Goal: Transaction & Acquisition: Purchase product/service

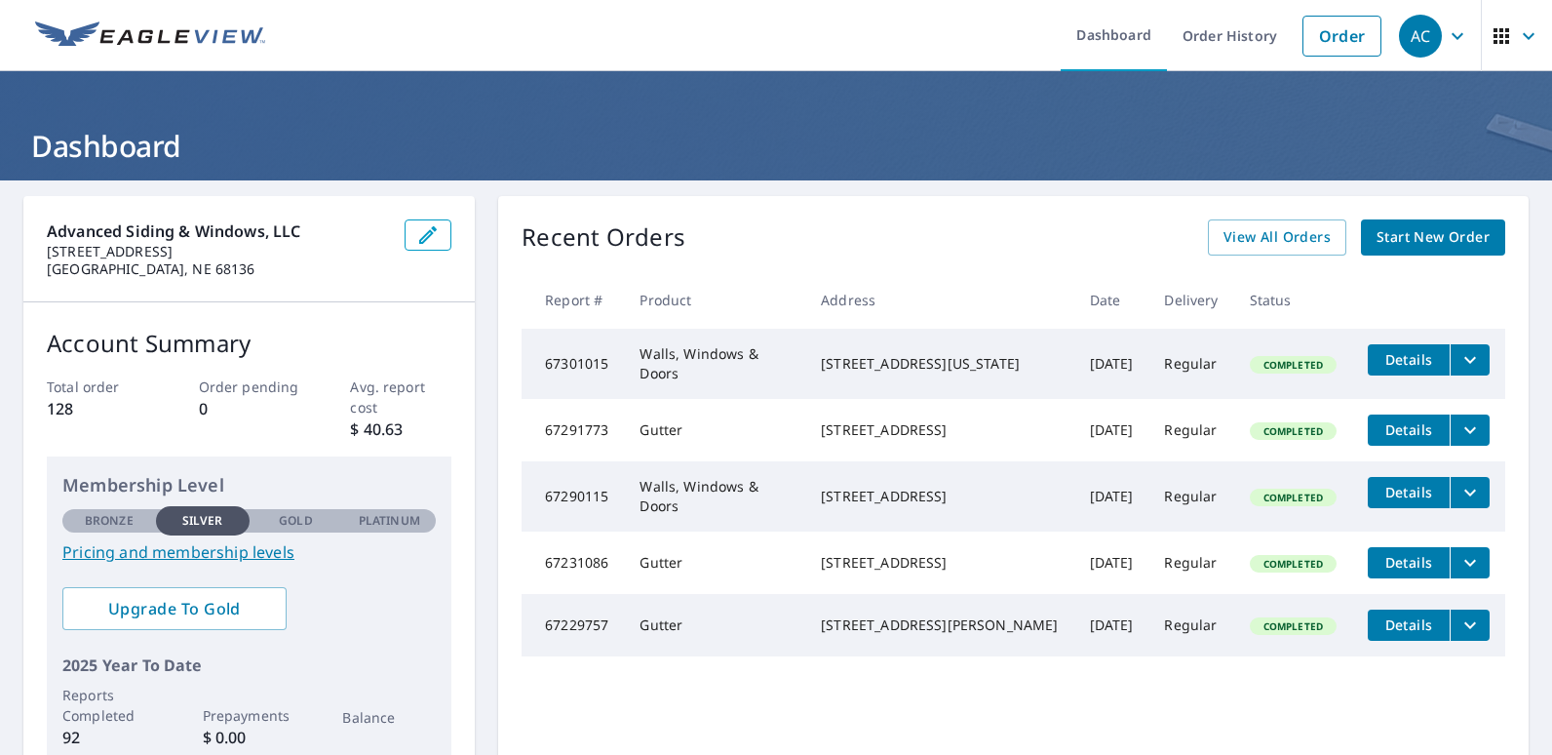
click at [1404, 239] on span "Start New Order" at bounding box center [1433, 237] width 113 height 24
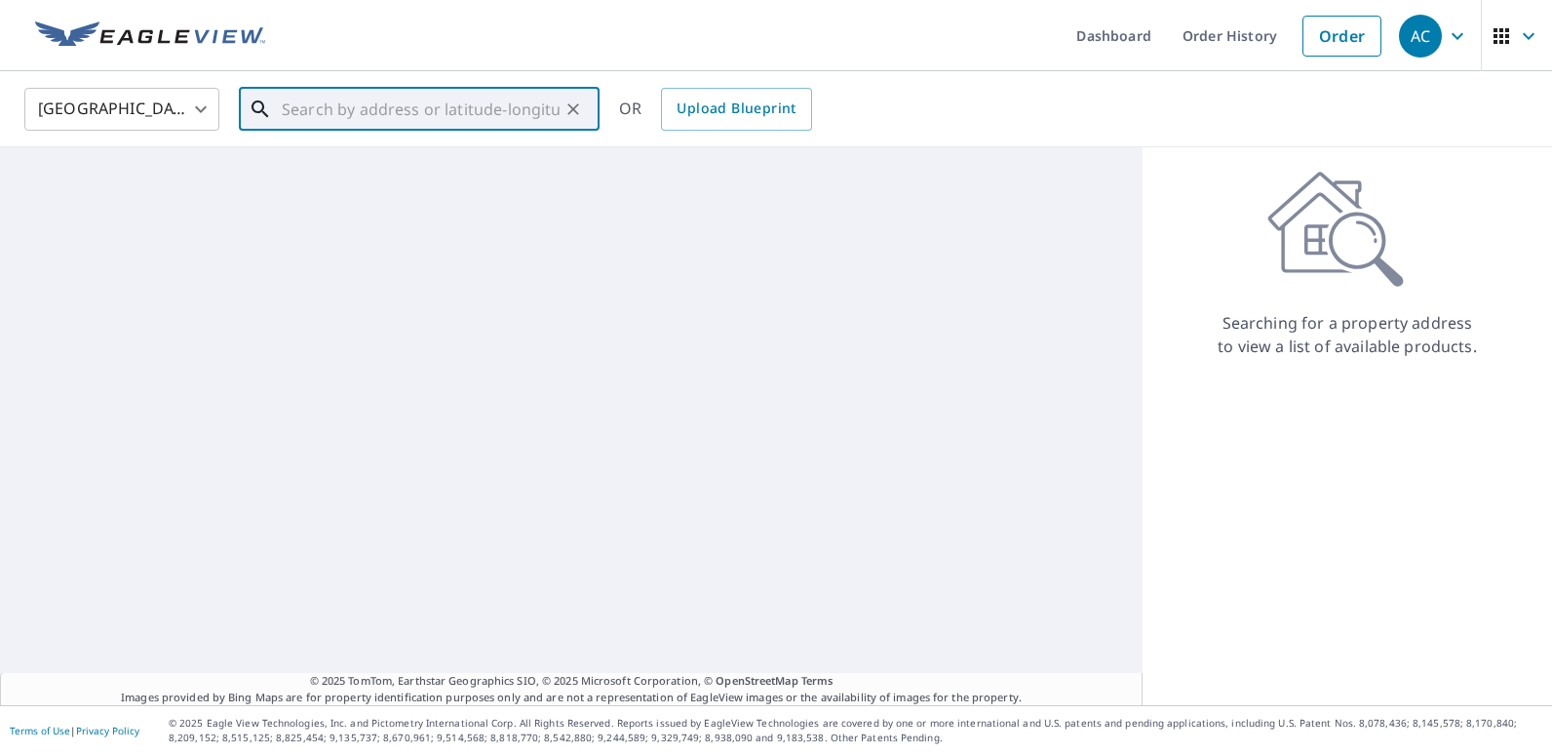
click at [456, 106] on input "text" at bounding box center [421, 109] width 278 height 55
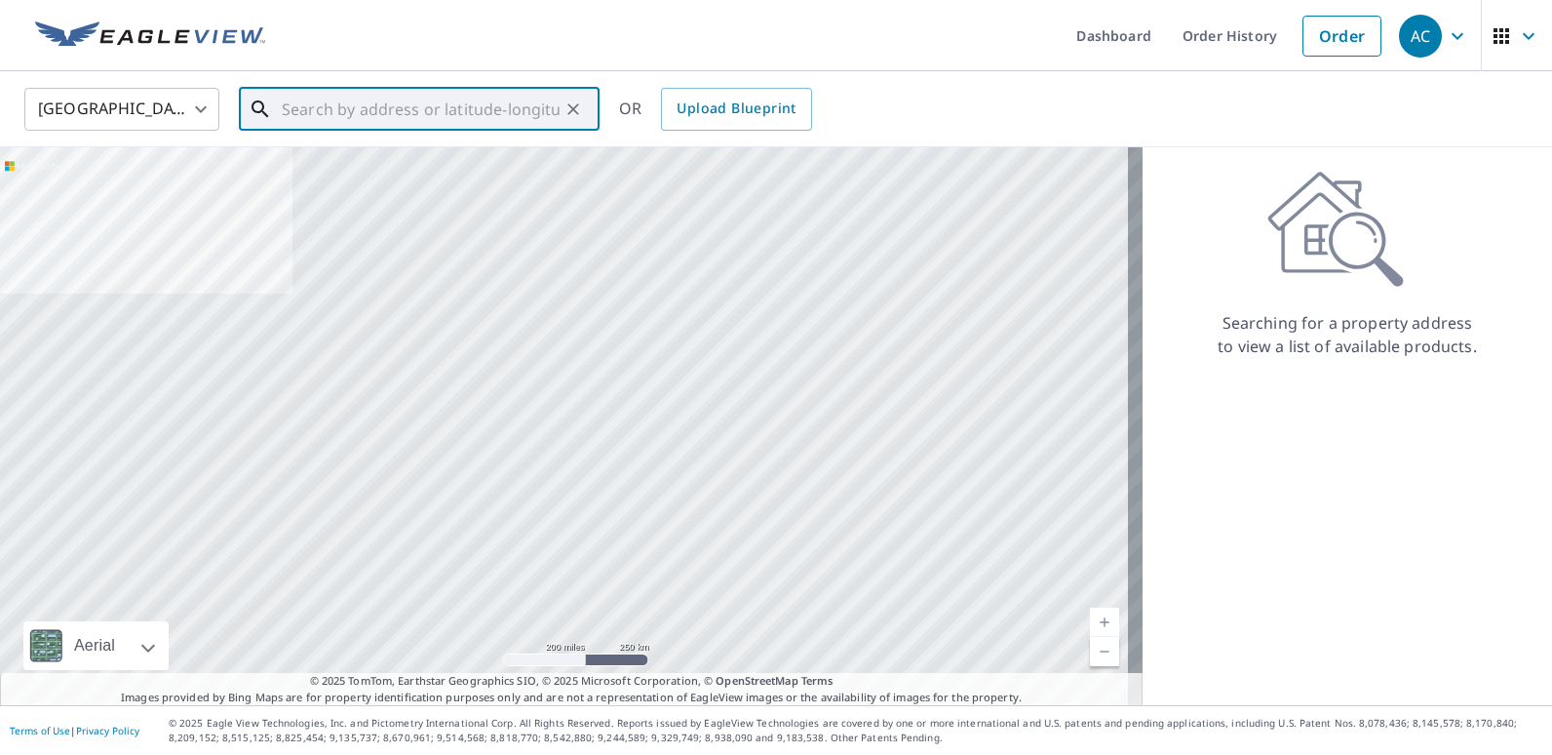
paste input "[STREET_ADDRESS]"
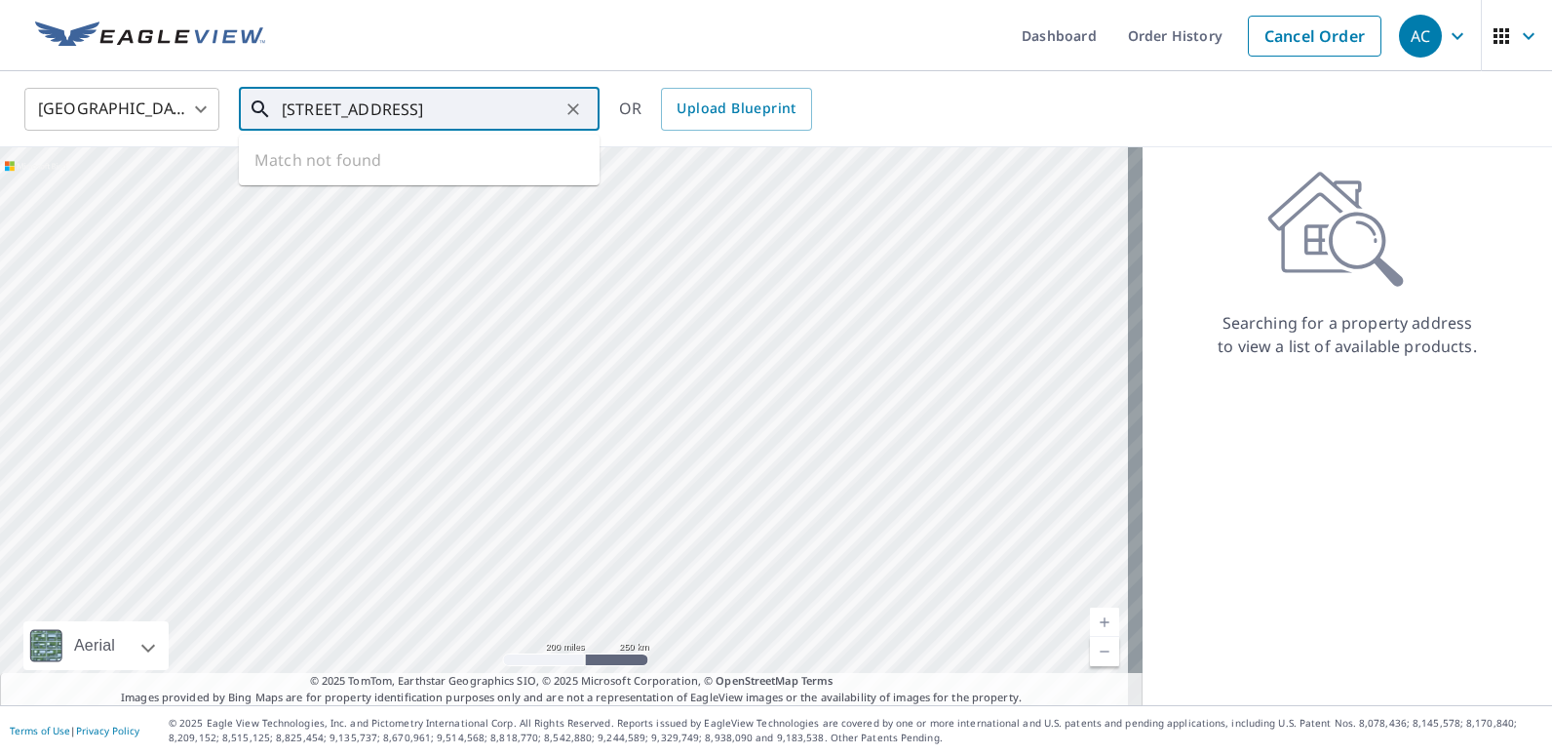
click at [335, 113] on input "[STREET_ADDRESS]" at bounding box center [421, 109] width 278 height 55
click at [377, 162] on ul "Match not found" at bounding box center [419, 160] width 361 height 51
click at [535, 119] on input "[STREET_ADDRESS]" at bounding box center [421, 109] width 278 height 55
drag, startPoint x: 539, startPoint y: 111, endPoint x: 373, endPoint y: 128, distance: 166.6
click at [373, 128] on input "[STREET_ADDRESS]" at bounding box center [421, 109] width 278 height 55
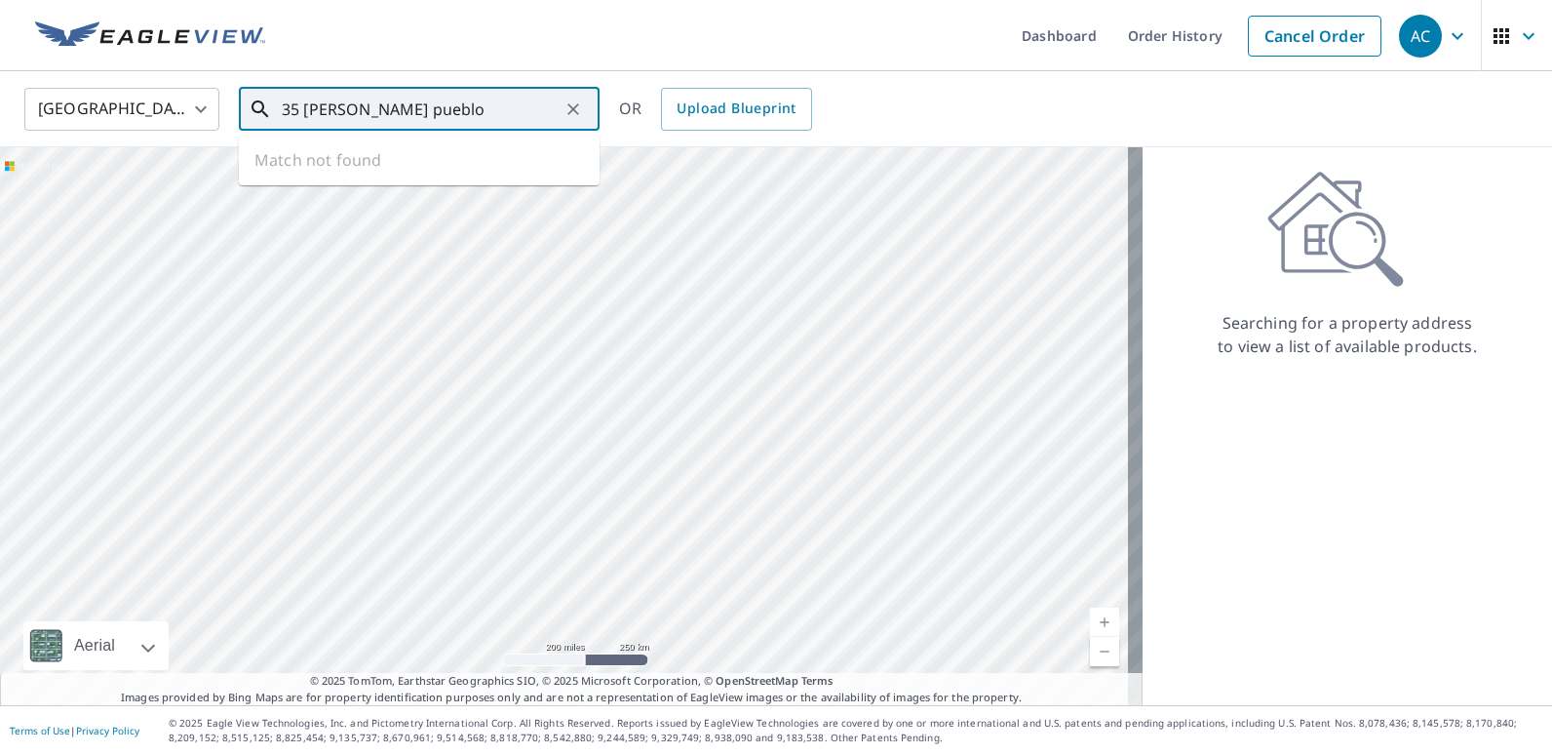
click at [379, 109] on input "35 [PERSON_NAME] pueblo" at bounding box center [421, 109] width 278 height 55
click at [341, 109] on input "35 [GEOGRAPHIC_DATA]" at bounding box center [421, 109] width 278 height 55
click at [454, 173] on span "35 [PERSON_NAME]" at bounding box center [431, 165] width 306 height 23
type input "[STREET_ADDRESS][PERSON_NAME]"
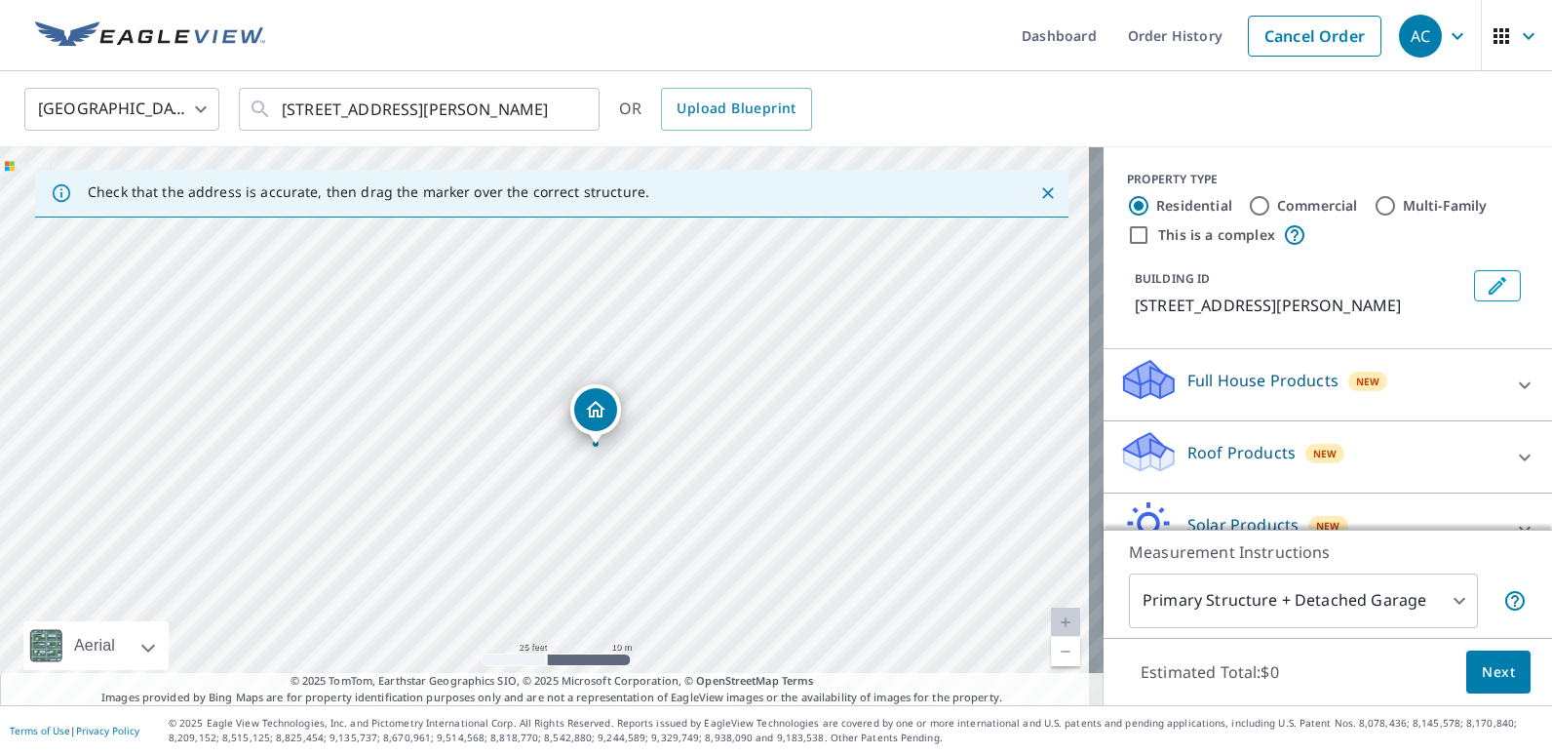
drag, startPoint x: 585, startPoint y: 467, endPoint x: 701, endPoint y: 373, distance: 149.1
click at [701, 373] on div "[STREET_ADDRESS][PERSON_NAME]" at bounding box center [552, 426] width 1104 height 558
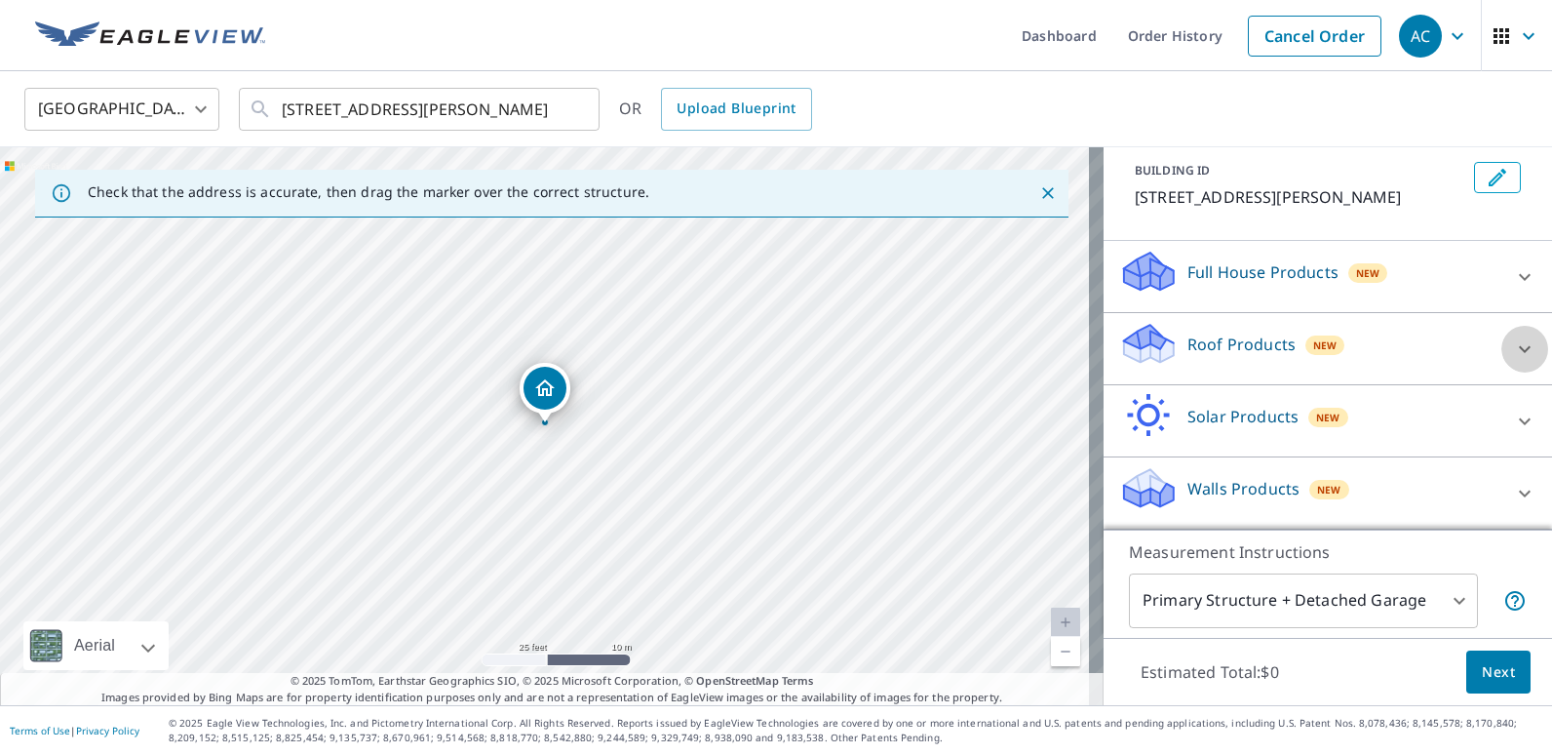
click at [1513, 342] on icon at bounding box center [1524, 348] width 23 height 23
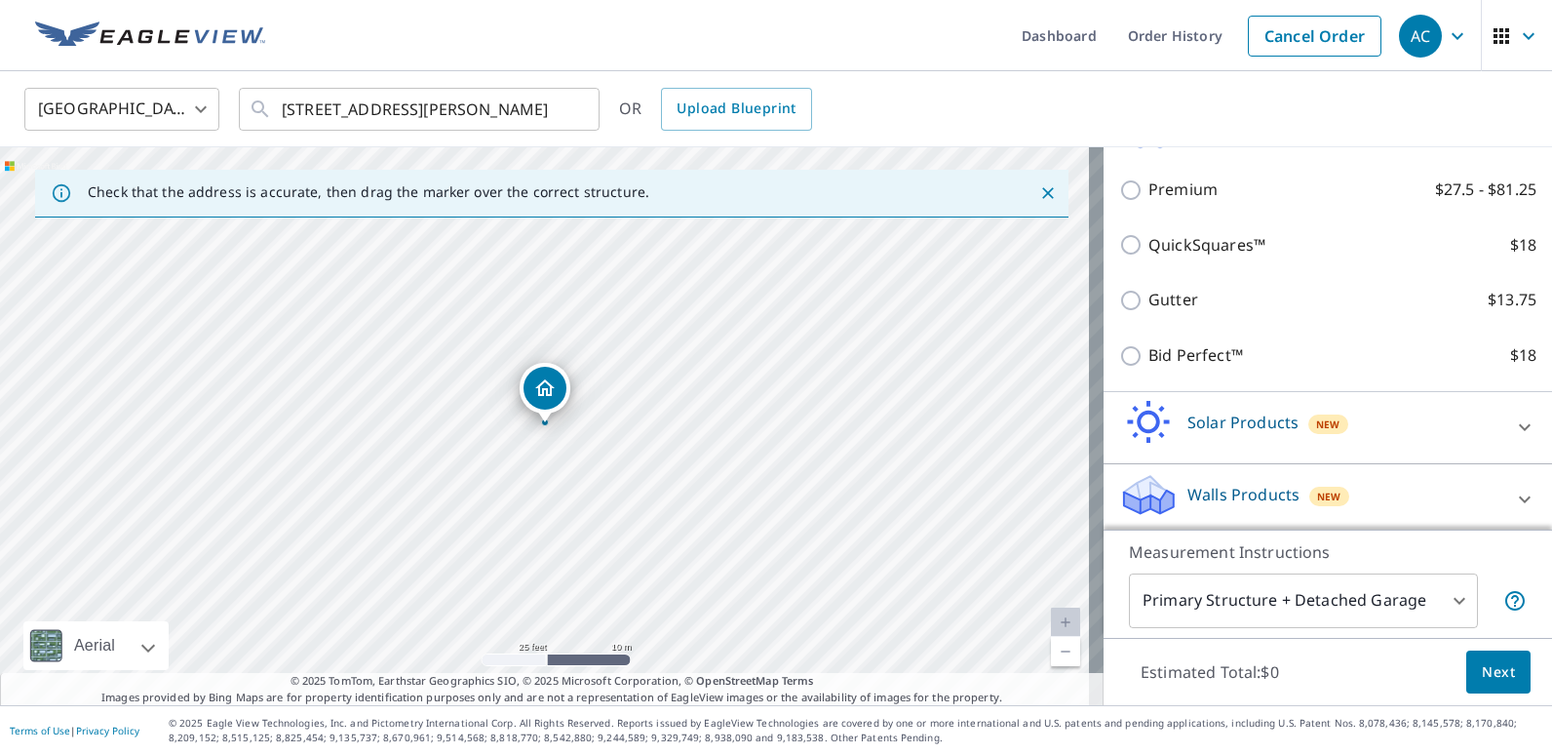
scroll to position [330, 0]
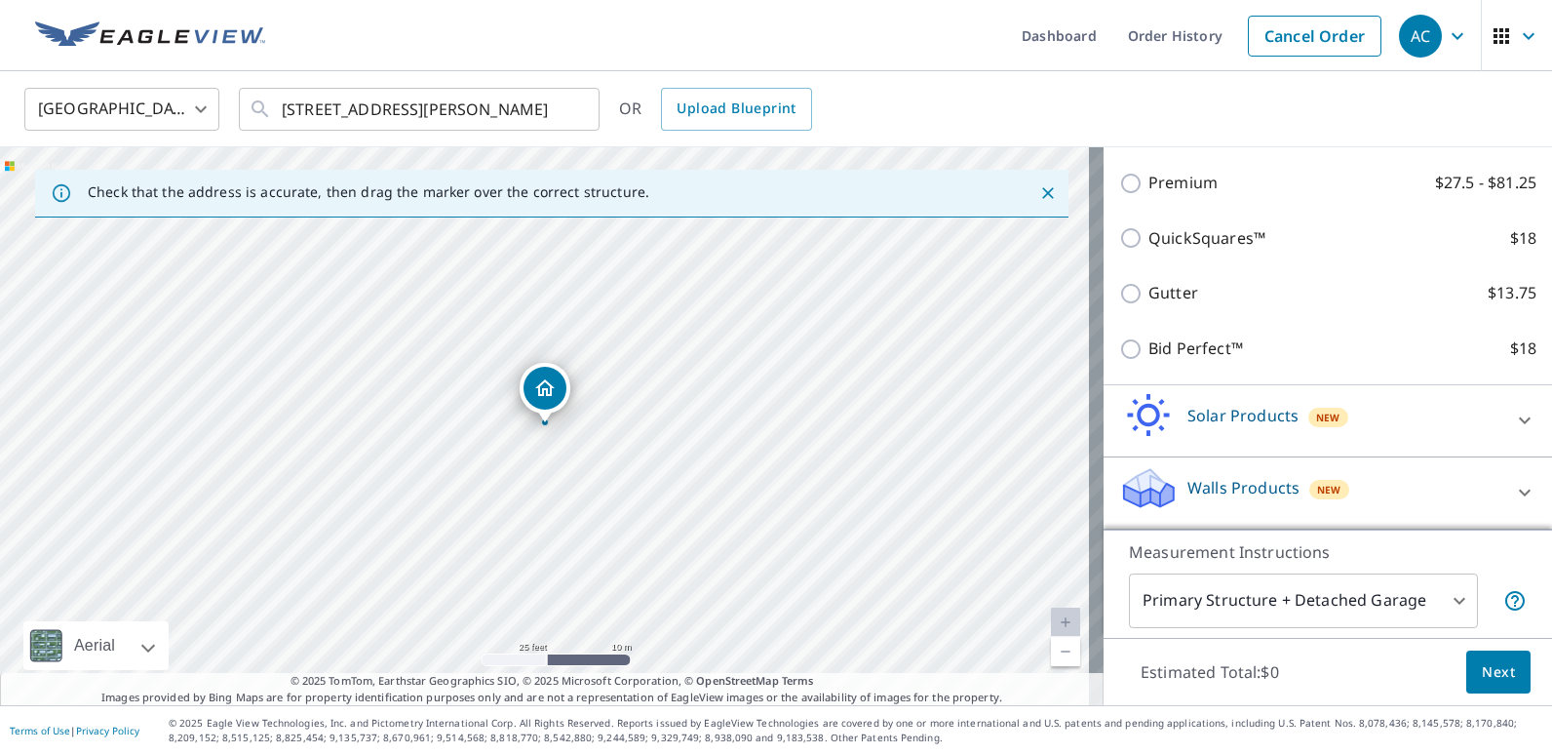
click at [1108, 296] on body "AC AC Dashboard Order History Cancel Order AC United States US ​ [STREET_ADDRES…" at bounding box center [776, 377] width 1552 height 755
drag, startPoint x: 1111, startPoint y: 295, endPoint x: 1121, endPoint y: 297, distance: 9.9
click at [1120, 296] on input "Gutter $13.75" at bounding box center [1133, 293] width 29 height 23
checkbox input "true"
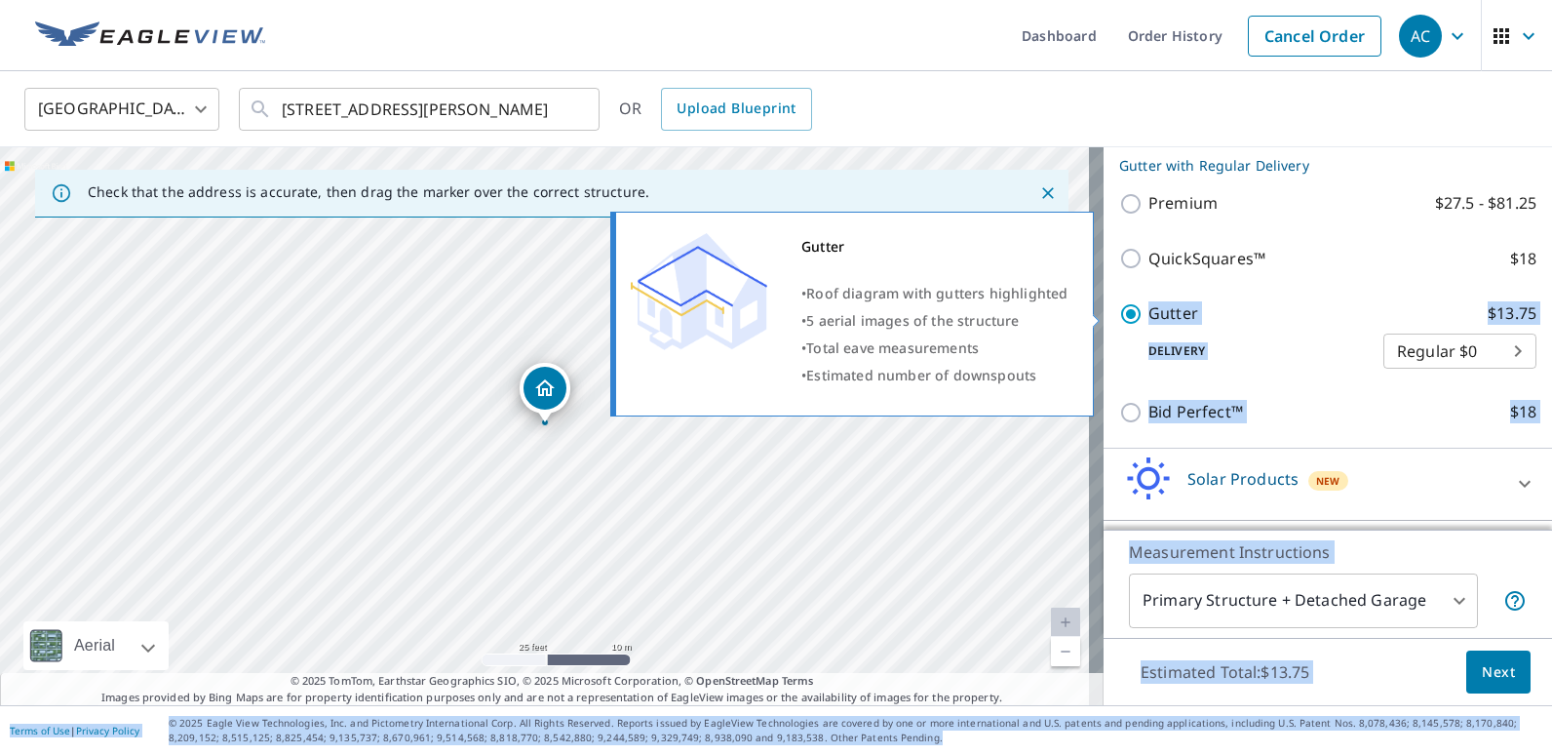
click at [1283, 292] on div "Gutter $13.75 Delivery Regular $0 8 ​" at bounding box center [1327, 335] width 417 height 98
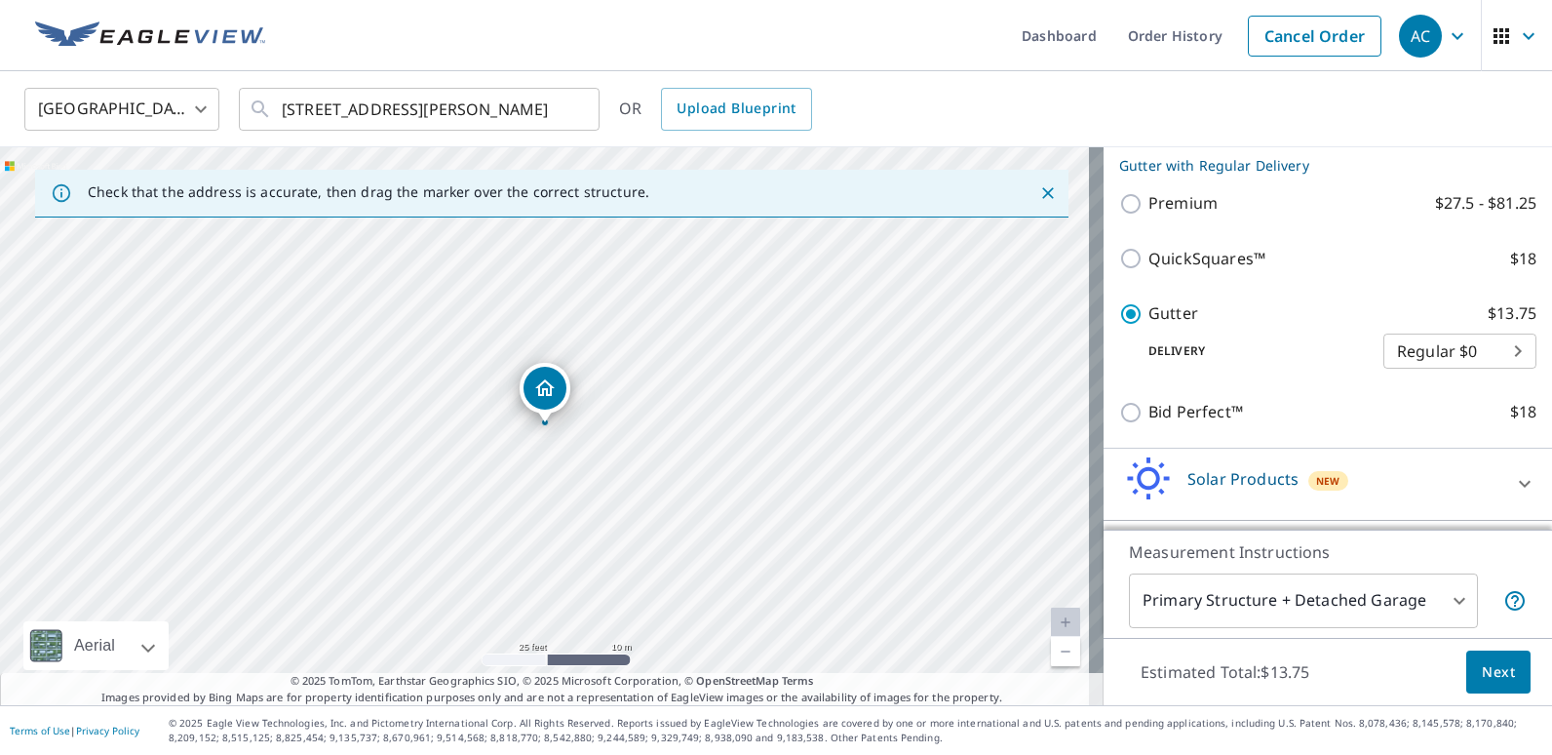
click at [1487, 670] on span "Next" at bounding box center [1498, 672] width 33 height 24
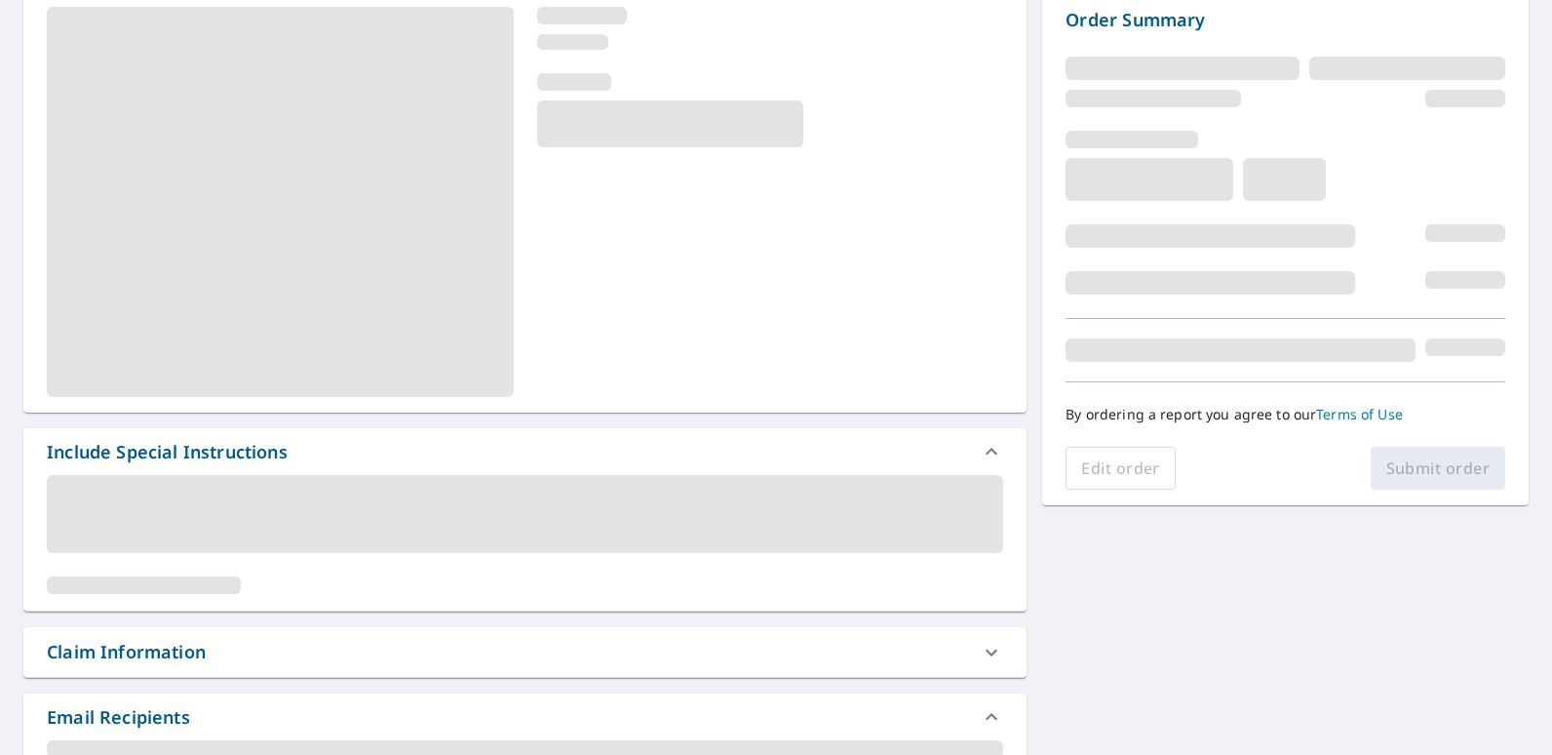
scroll to position [292, 0]
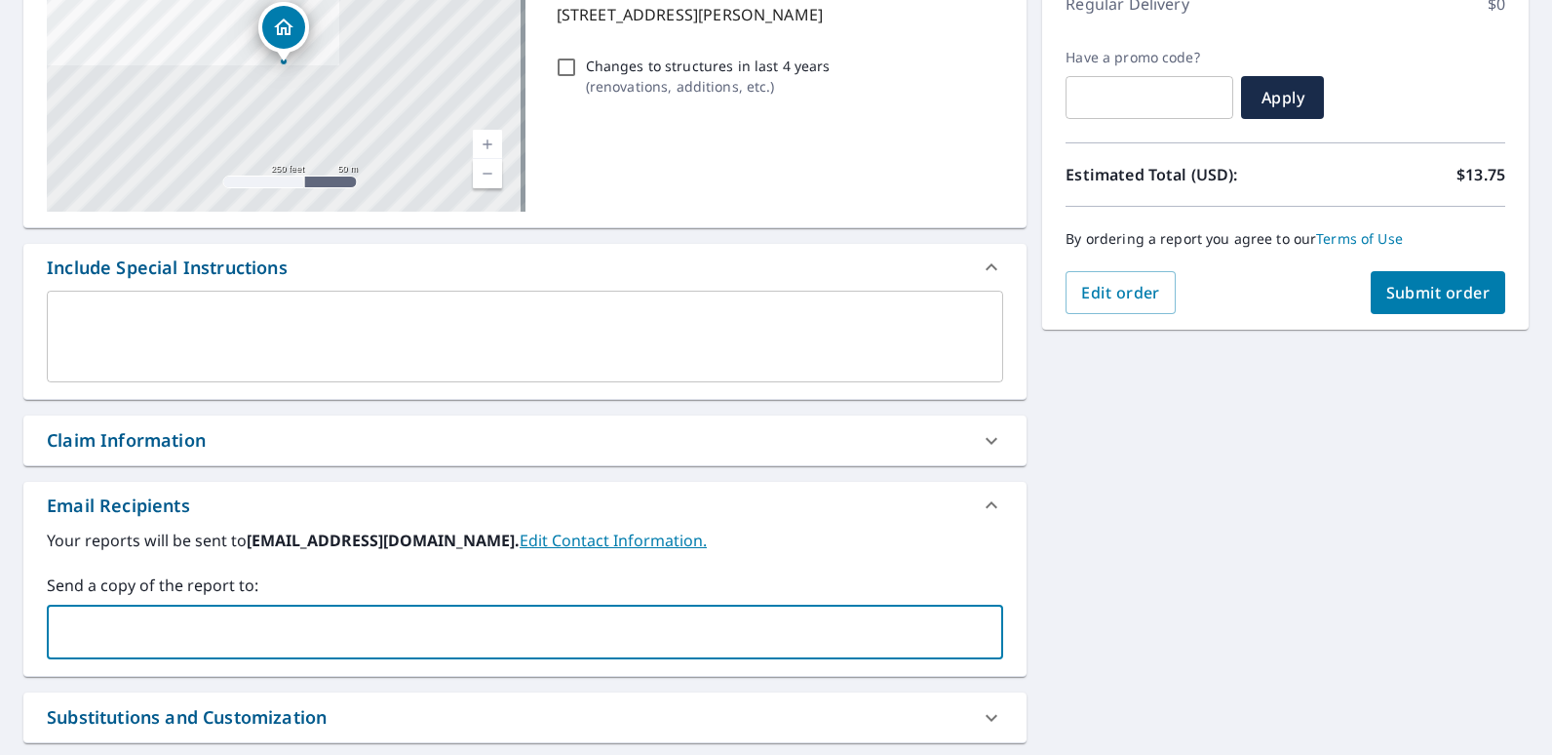
click at [382, 632] on input "text" at bounding box center [511, 631] width 910 height 37
type input "[EMAIL_ADDRESS][DOMAIN_NAME]"
click at [1169, 590] on div "[STREET_ADDRESS][PERSON_NAME] A standard road map Aerial A detailed look from a…" at bounding box center [776, 386] width 1552 height 997
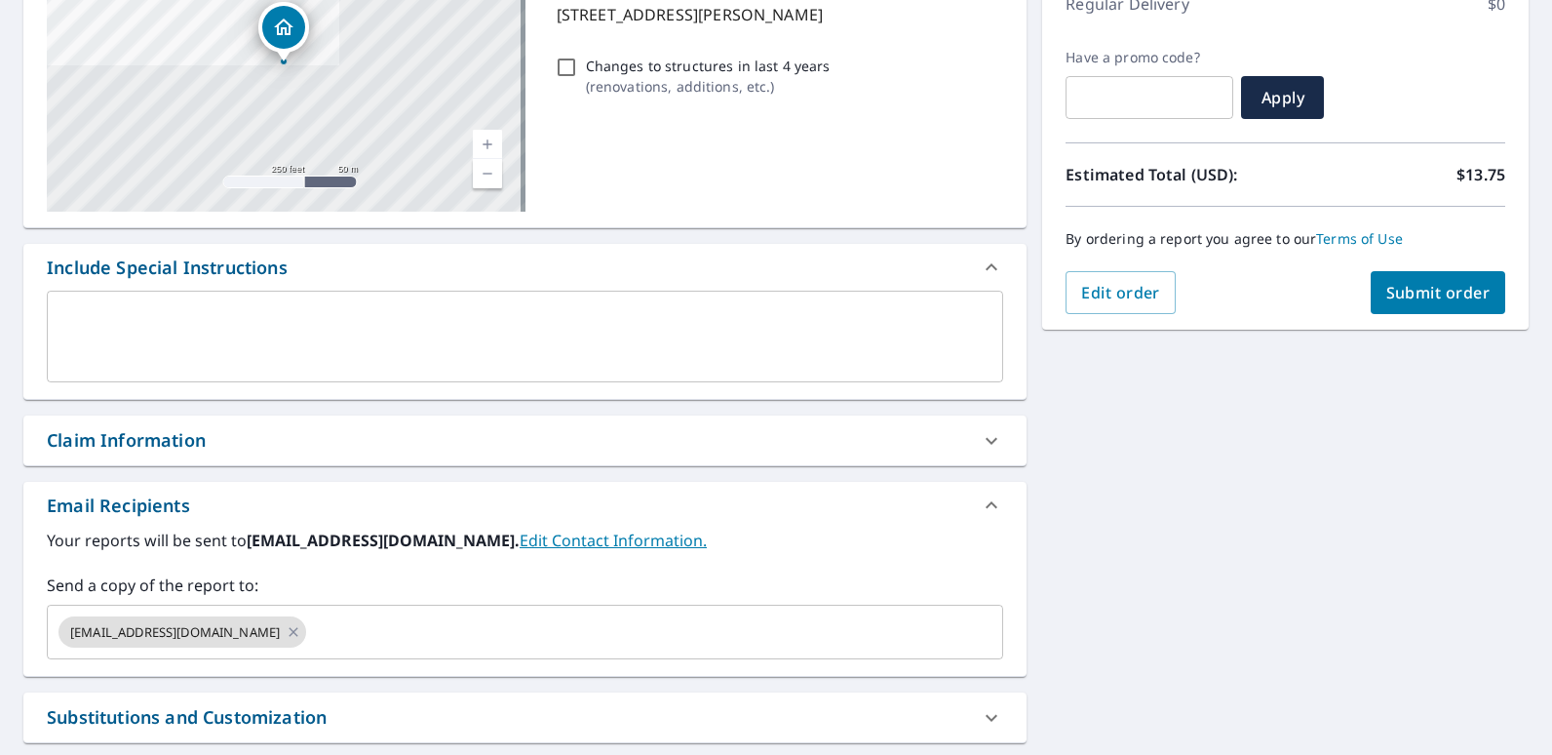
scroll to position [0, 0]
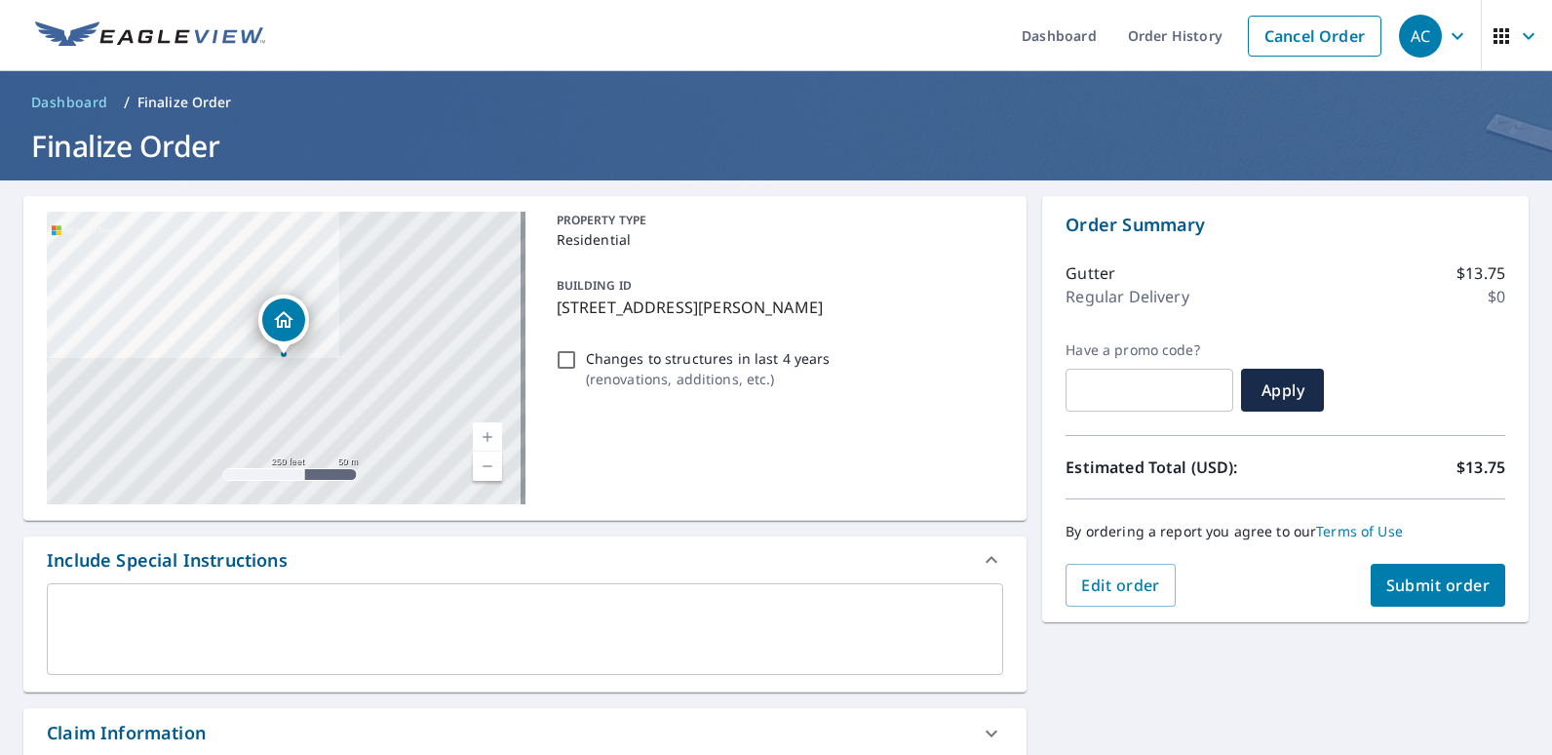
click at [1437, 588] on span "Submit order" at bounding box center [1438, 584] width 104 height 21
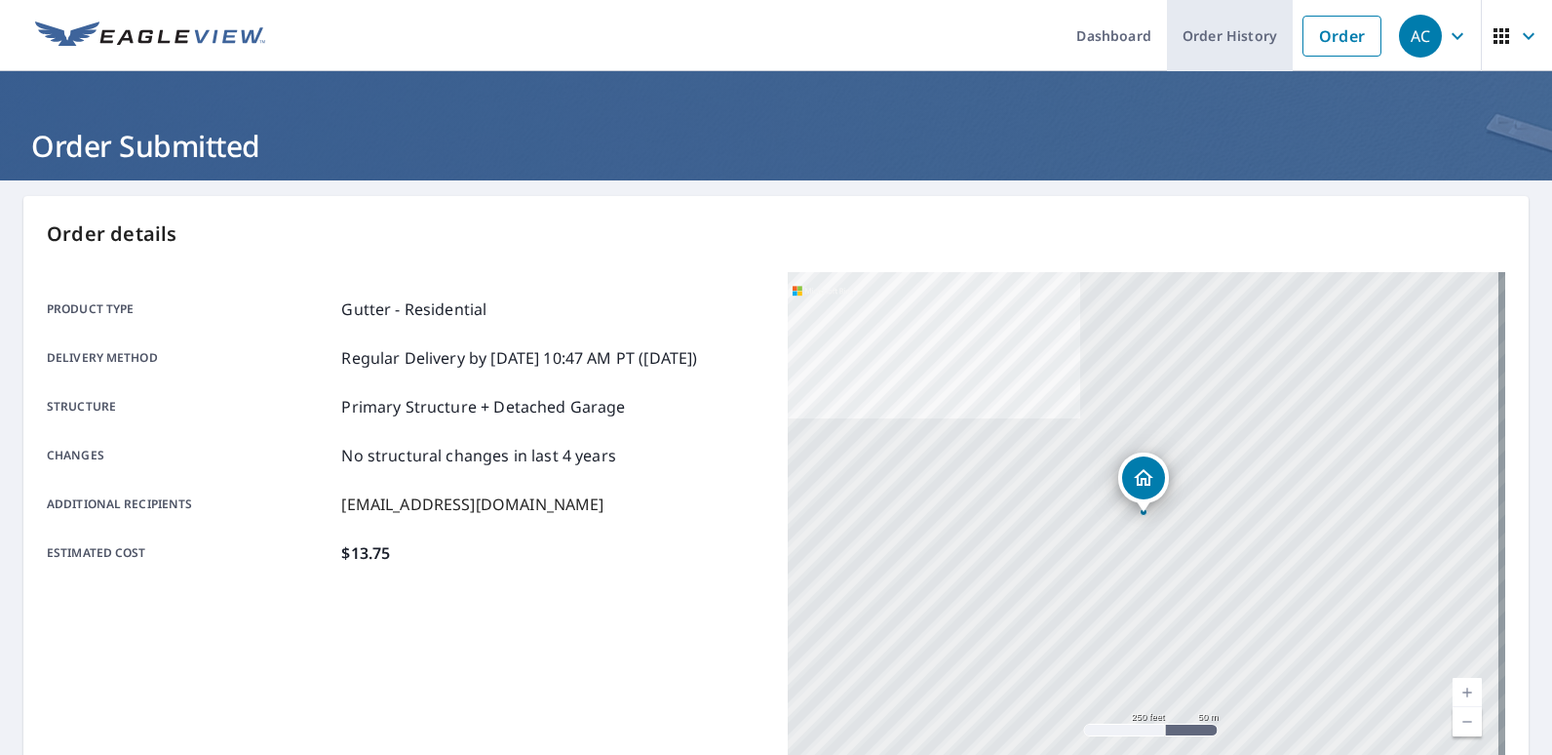
drag, startPoint x: 1241, startPoint y: 30, endPoint x: 1224, endPoint y: 40, distance: 19.2
click at [1241, 30] on link "Order History" at bounding box center [1230, 35] width 126 height 71
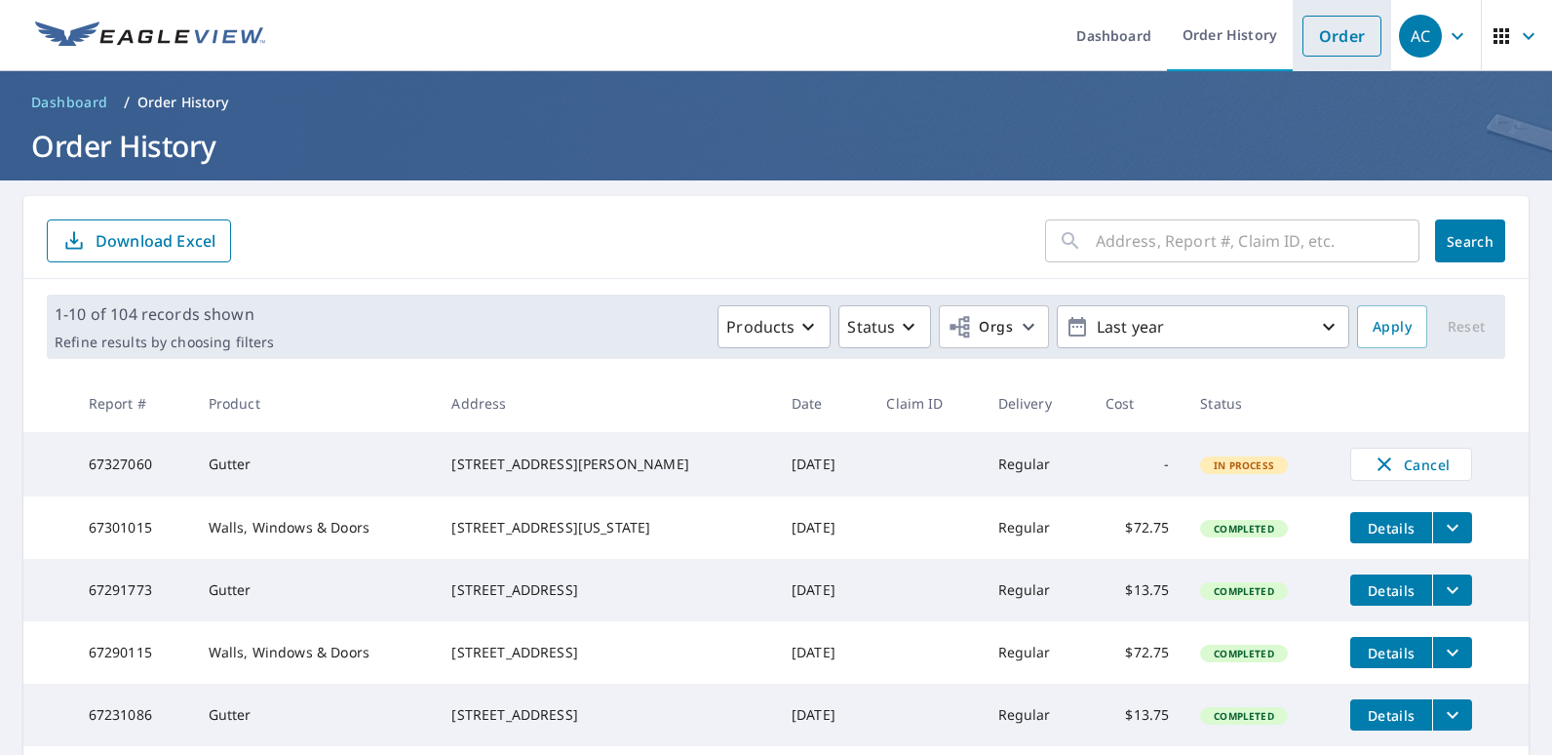
click at [1338, 47] on link "Order" at bounding box center [1341, 36] width 79 height 41
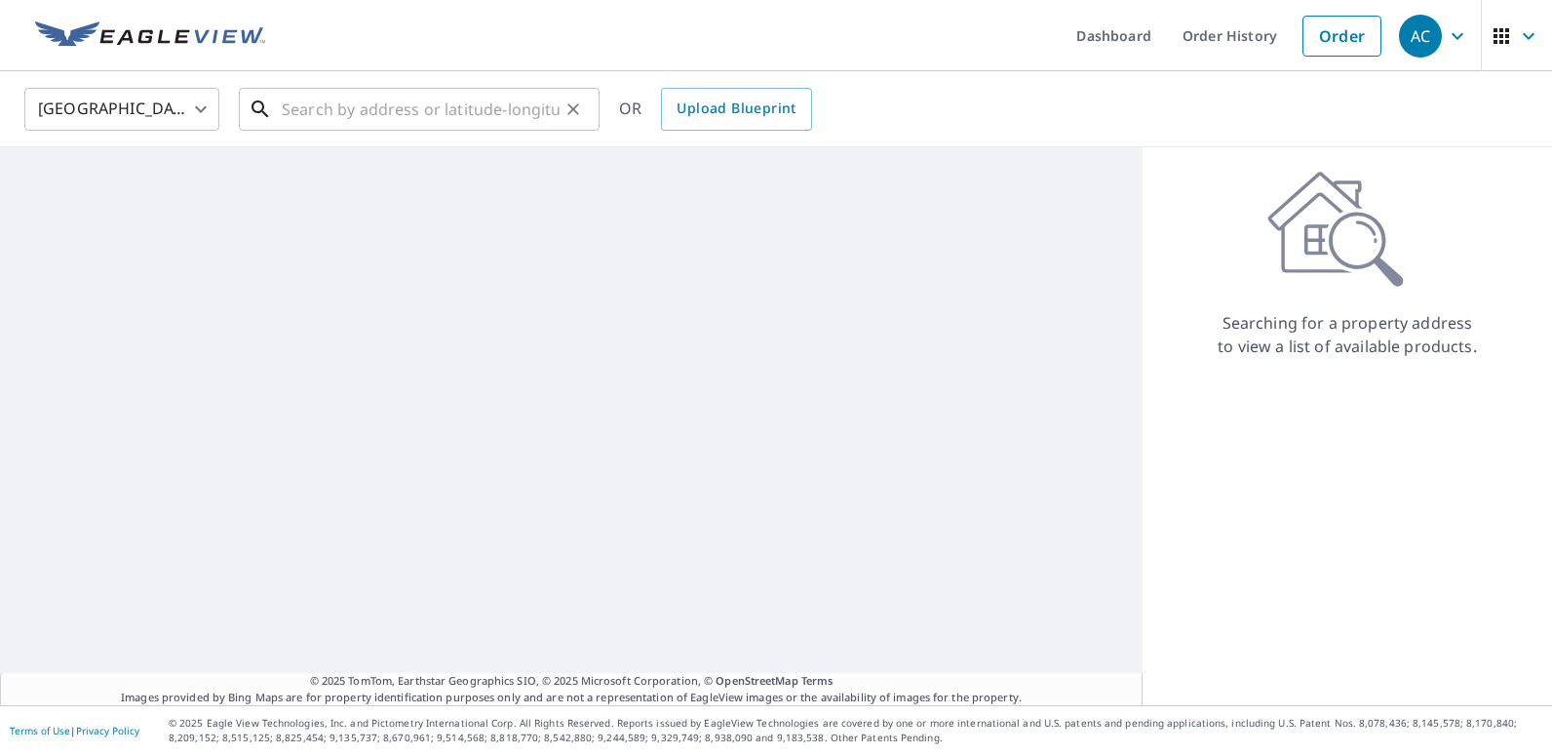
click at [389, 114] on input "text" at bounding box center [421, 109] width 278 height 55
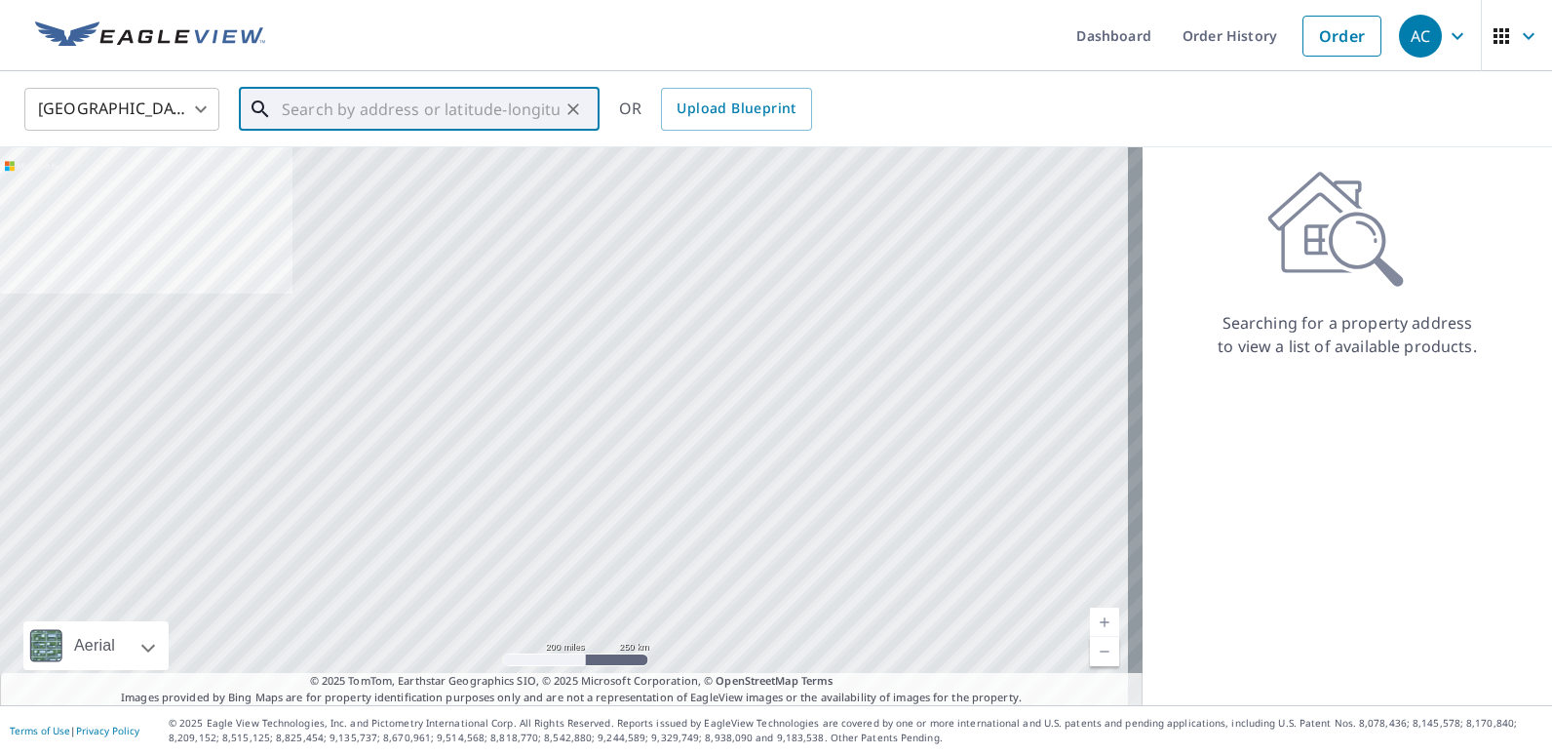
paste input "[STREET_ADDRESS][PERSON_NAME][US_STATE]"
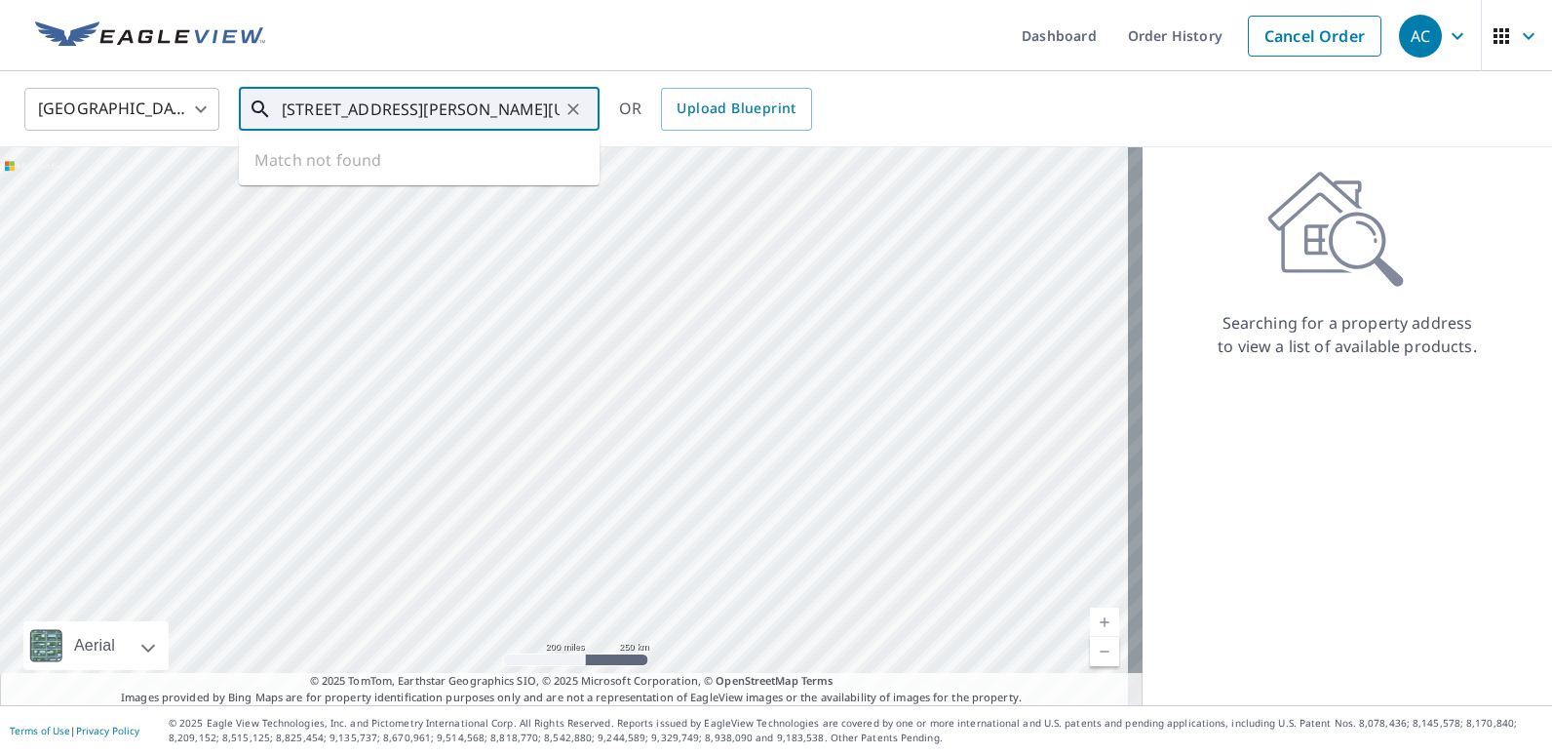
scroll to position [0, 64]
click at [446, 171] on span "[STREET_ADDRESS][PERSON_NAME]" at bounding box center [431, 165] width 306 height 23
type input "[STREET_ADDRESS][PERSON_NAME][US_STATE]"
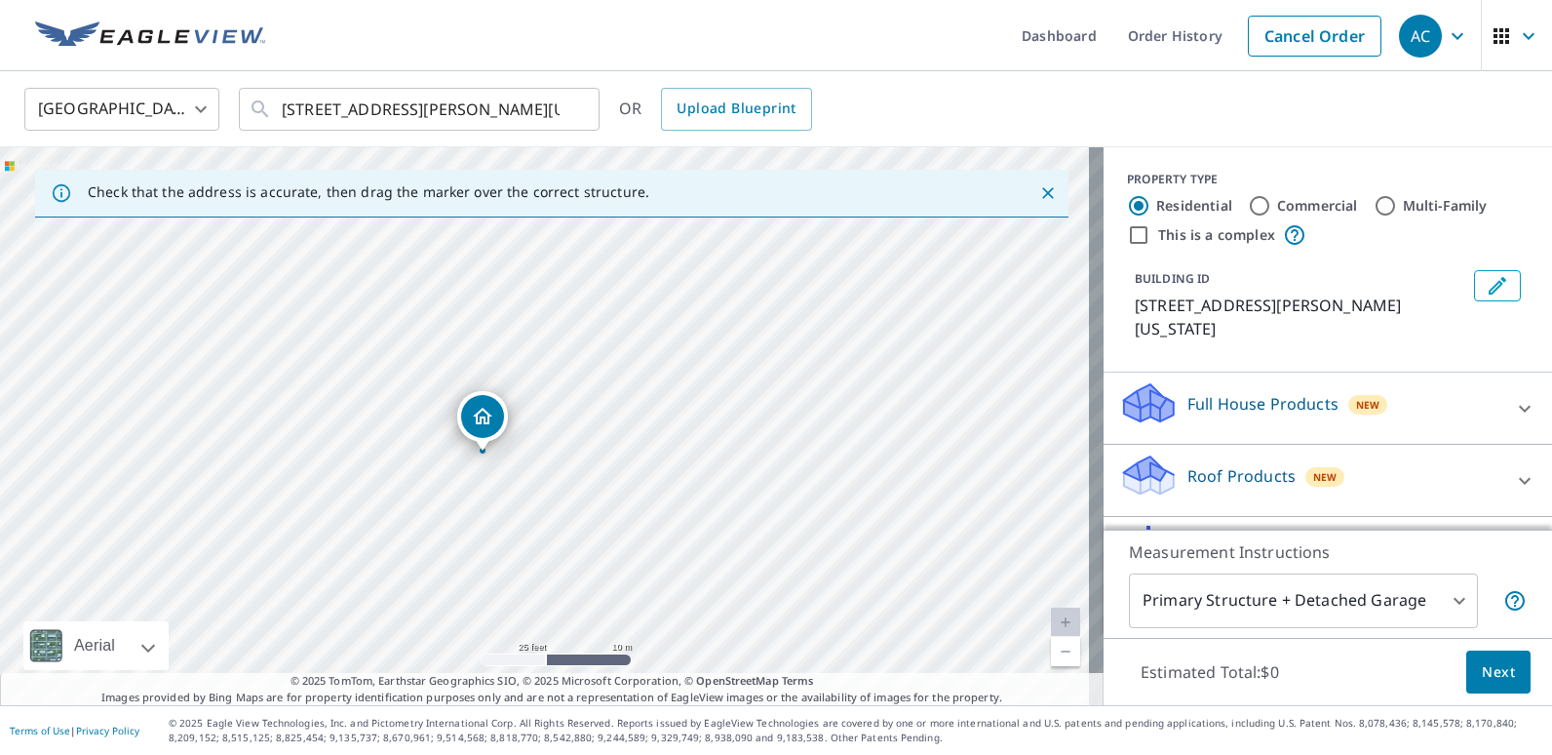
drag, startPoint x: 446, startPoint y: 427, endPoint x: 472, endPoint y: 418, distance: 27.7
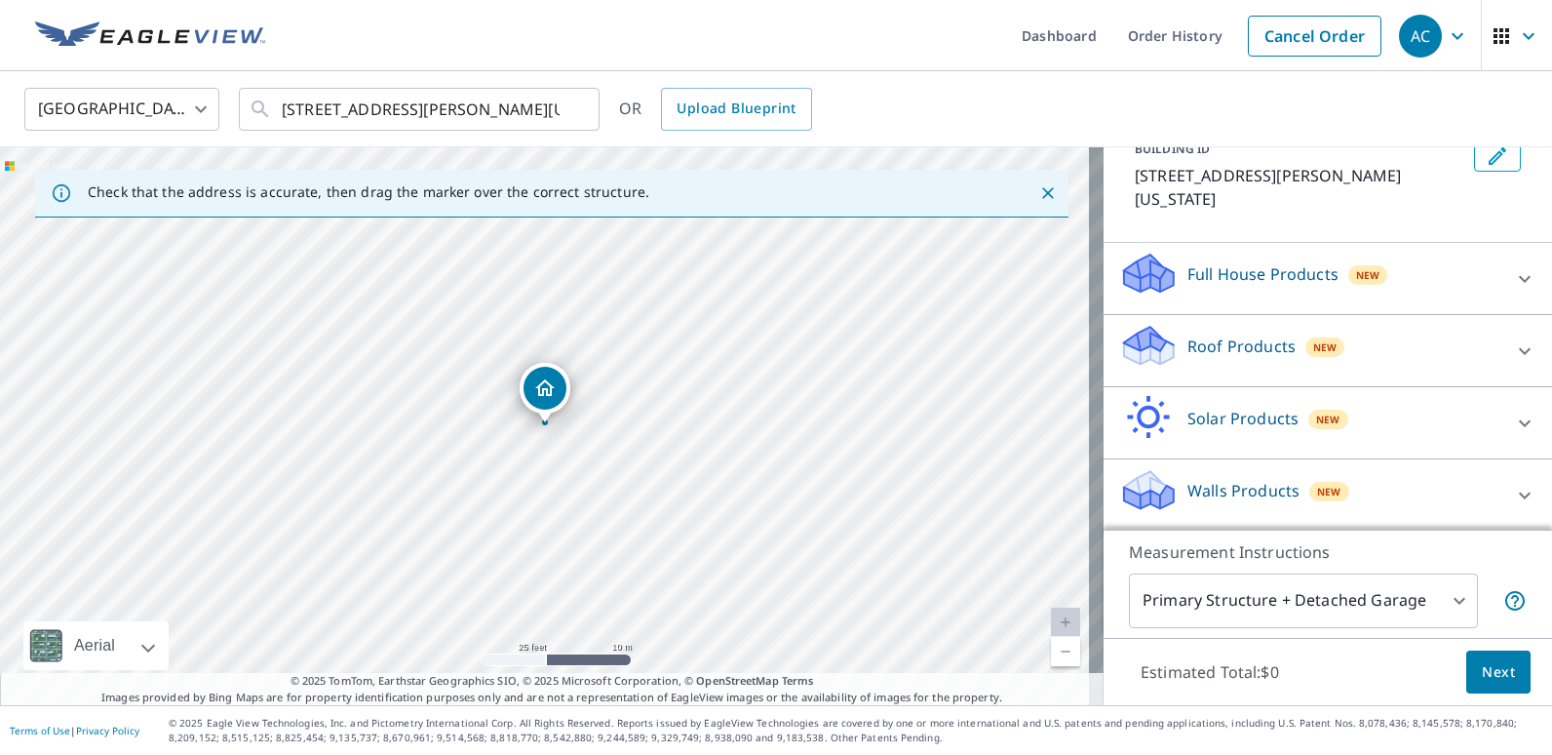
scroll to position [132, 0]
click at [1513, 351] on icon at bounding box center [1524, 348] width 23 height 23
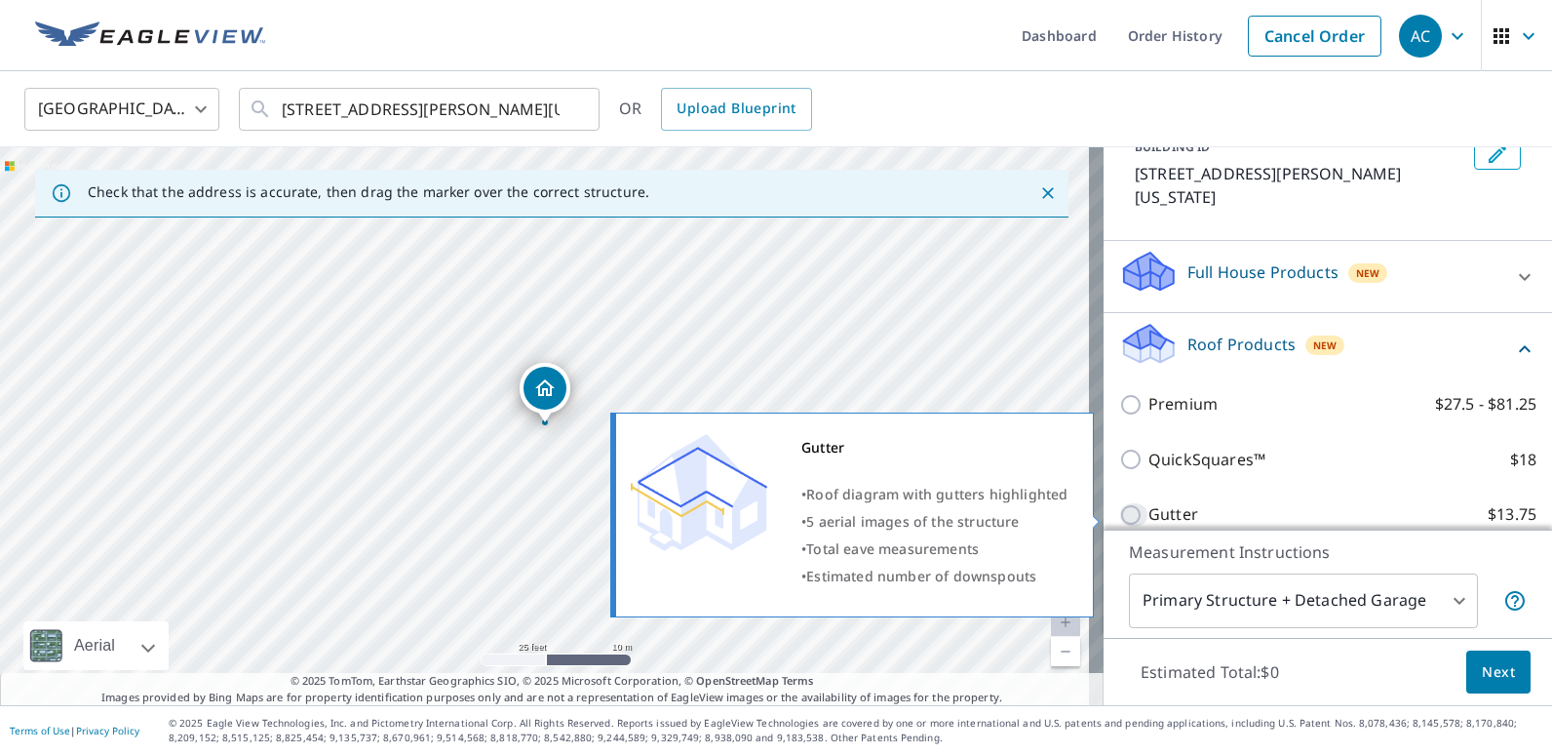
click at [1119, 510] on input "Gutter $13.75" at bounding box center [1133, 514] width 29 height 23
checkbox input "true"
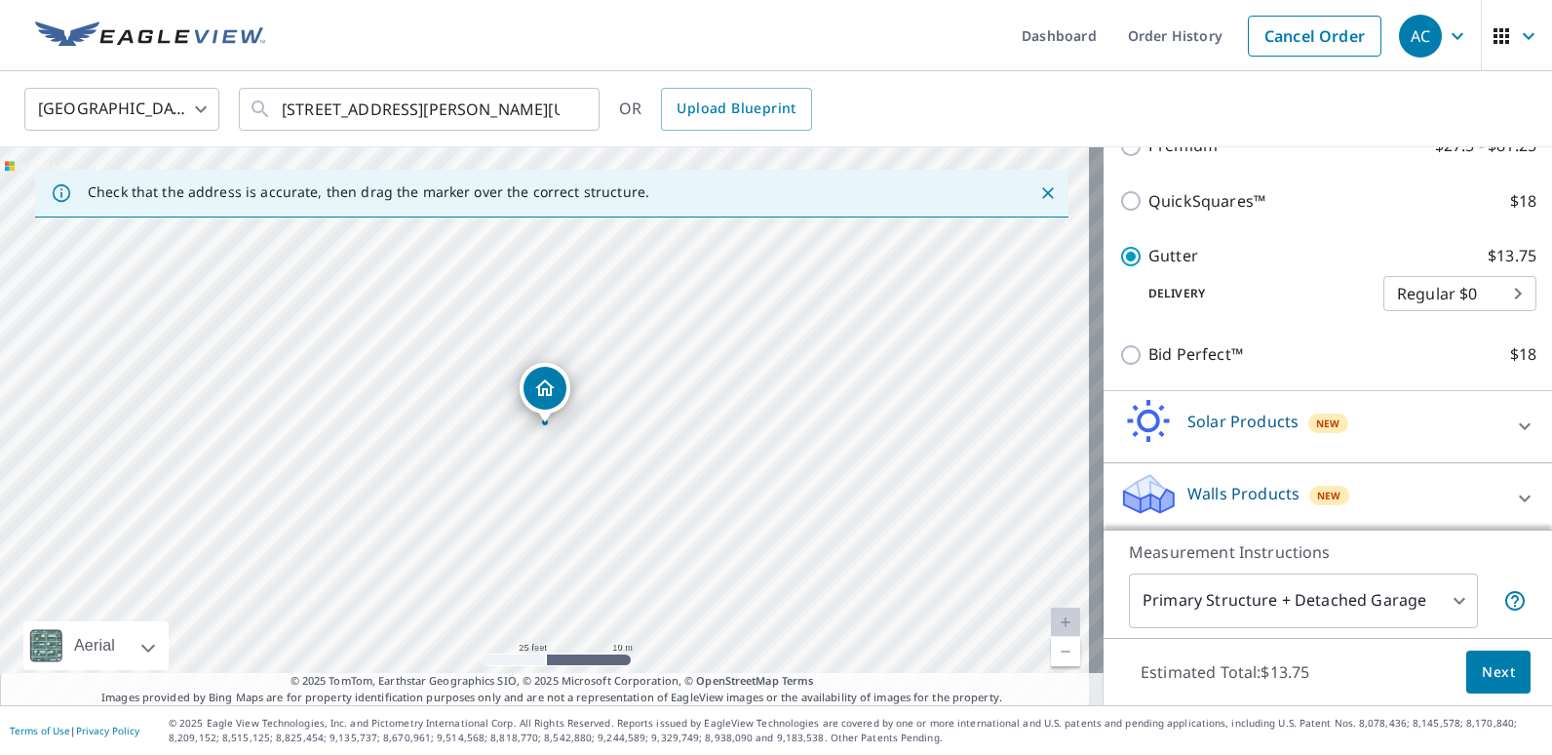
scroll to position [416, 0]
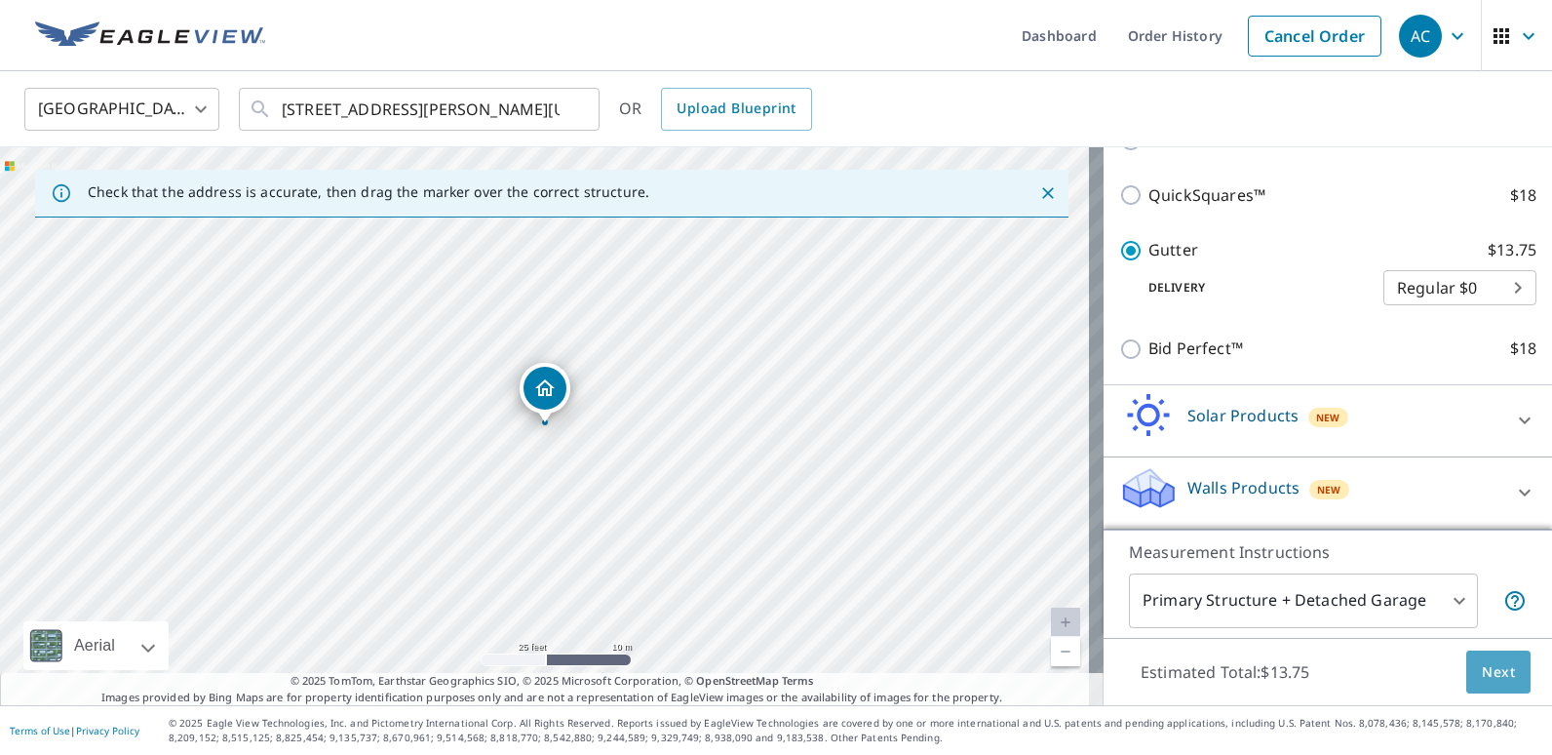
click at [1484, 670] on span "Next" at bounding box center [1498, 672] width 33 height 24
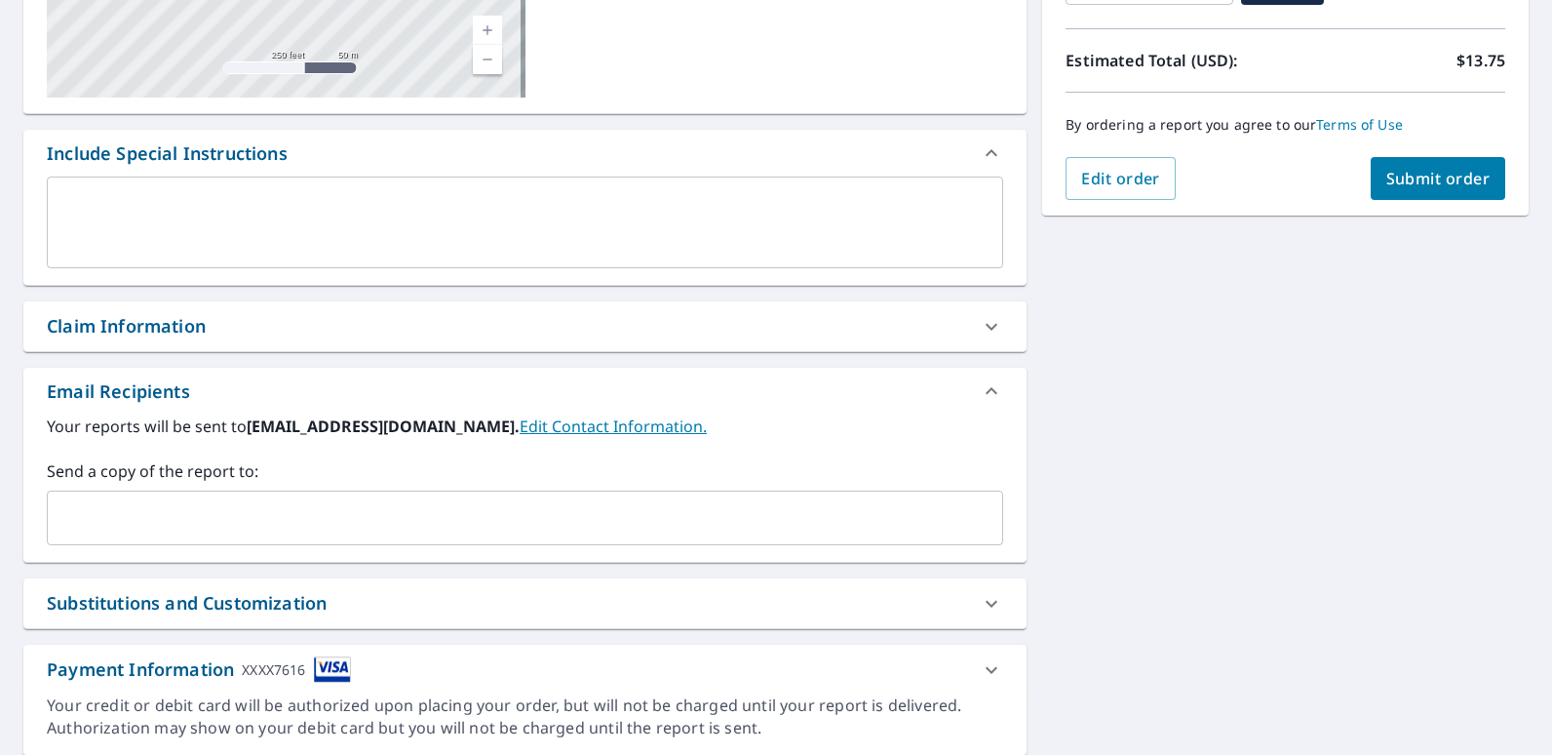
scroll to position [473, 0]
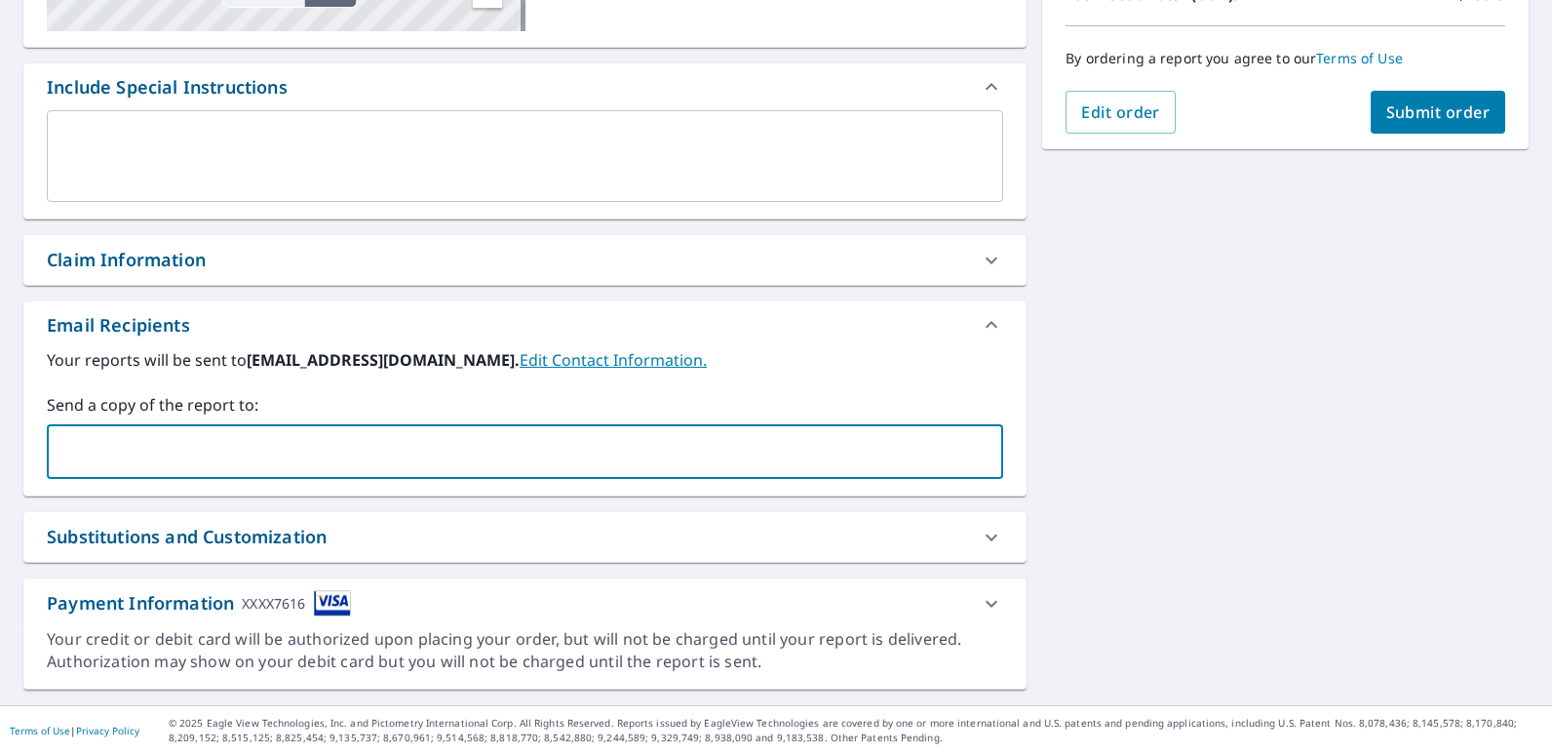
click at [361, 454] on input "text" at bounding box center [511, 451] width 910 height 37
type input "[EMAIL_ADDRESS][DOMAIN_NAME]"
click at [1169, 372] on div "[STREET_ADDRESS][PERSON_NAME][US_STATE] Aerial Road A standard road map Aerial …" at bounding box center [776, 206] width 1552 height 997
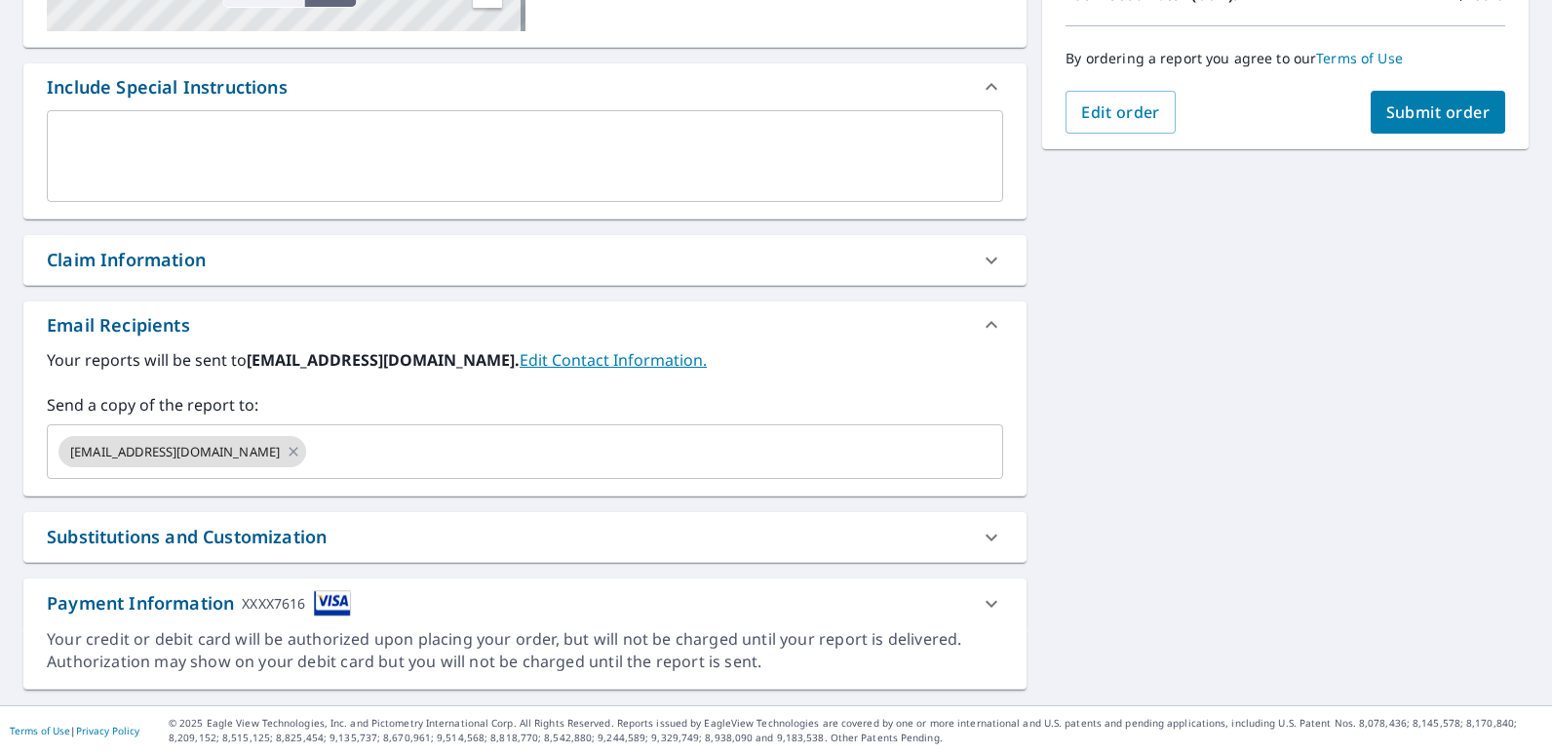
click at [1432, 123] on button "Submit order" at bounding box center [1439, 112] width 136 height 43
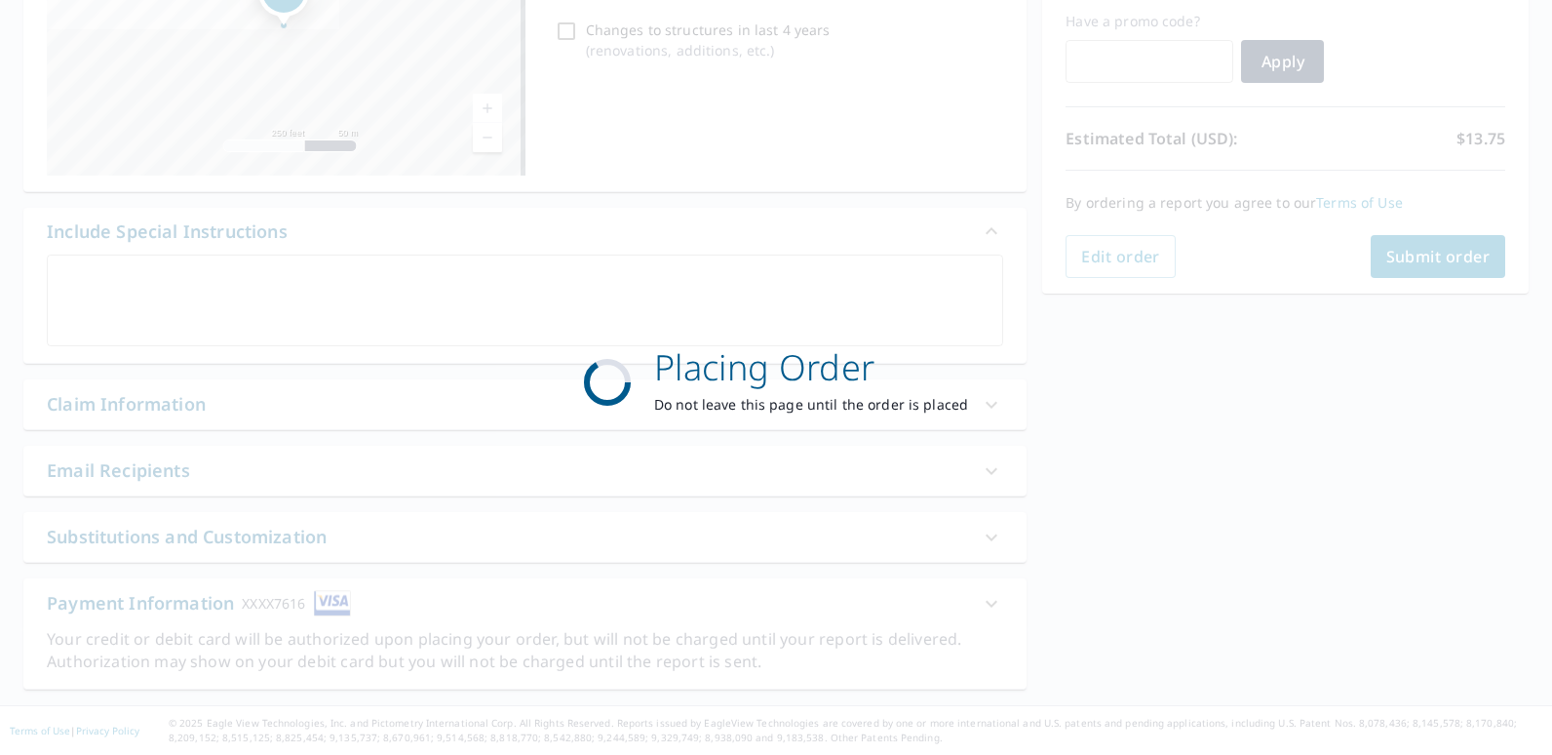
scroll to position [329, 0]
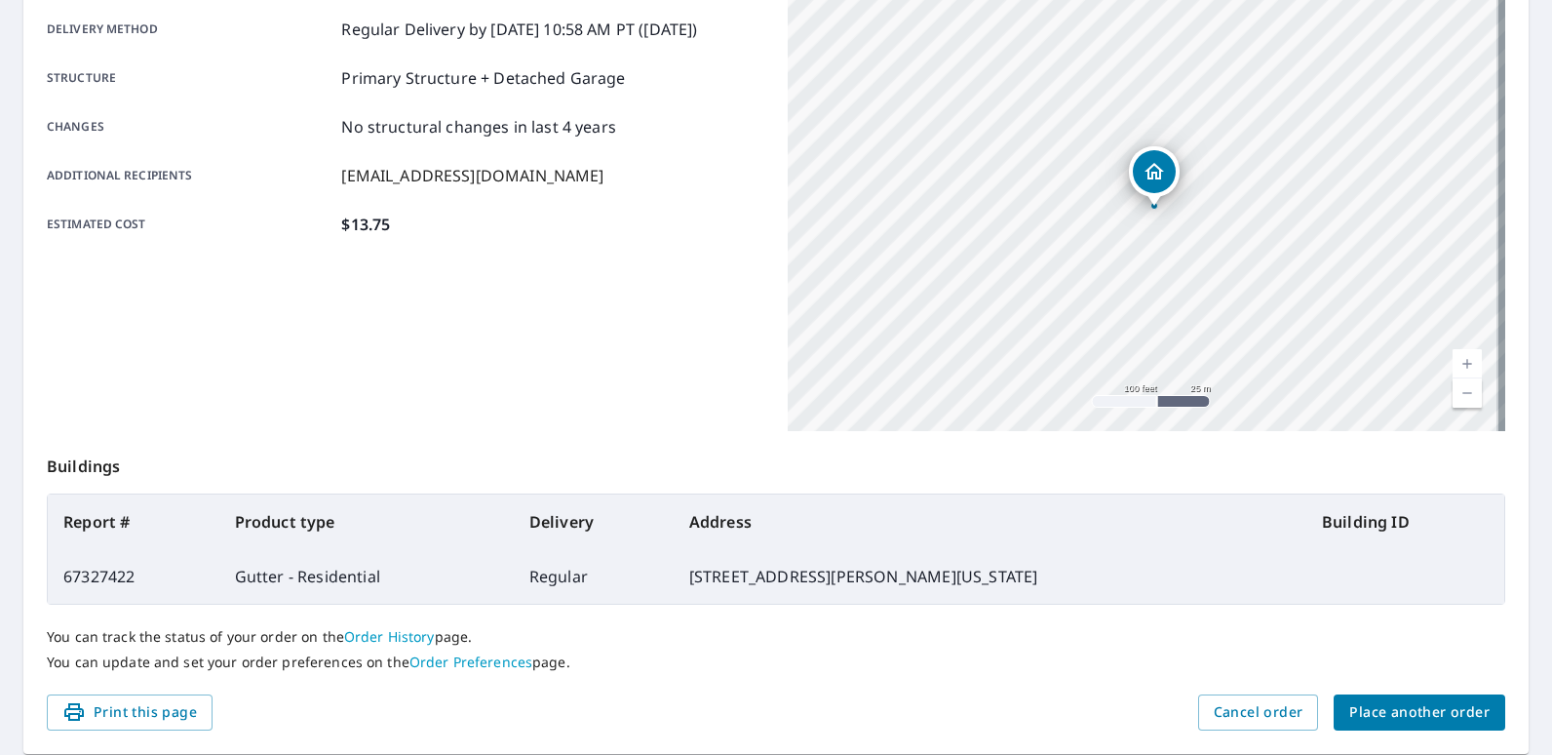
drag, startPoint x: 1150, startPoint y: 159, endPoint x: 1145, endPoint y: 270, distance: 111.3
click at [1144, 273] on div "[STREET_ADDRESS][PERSON_NAME][US_STATE]" at bounding box center [1147, 186] width 718 height 487
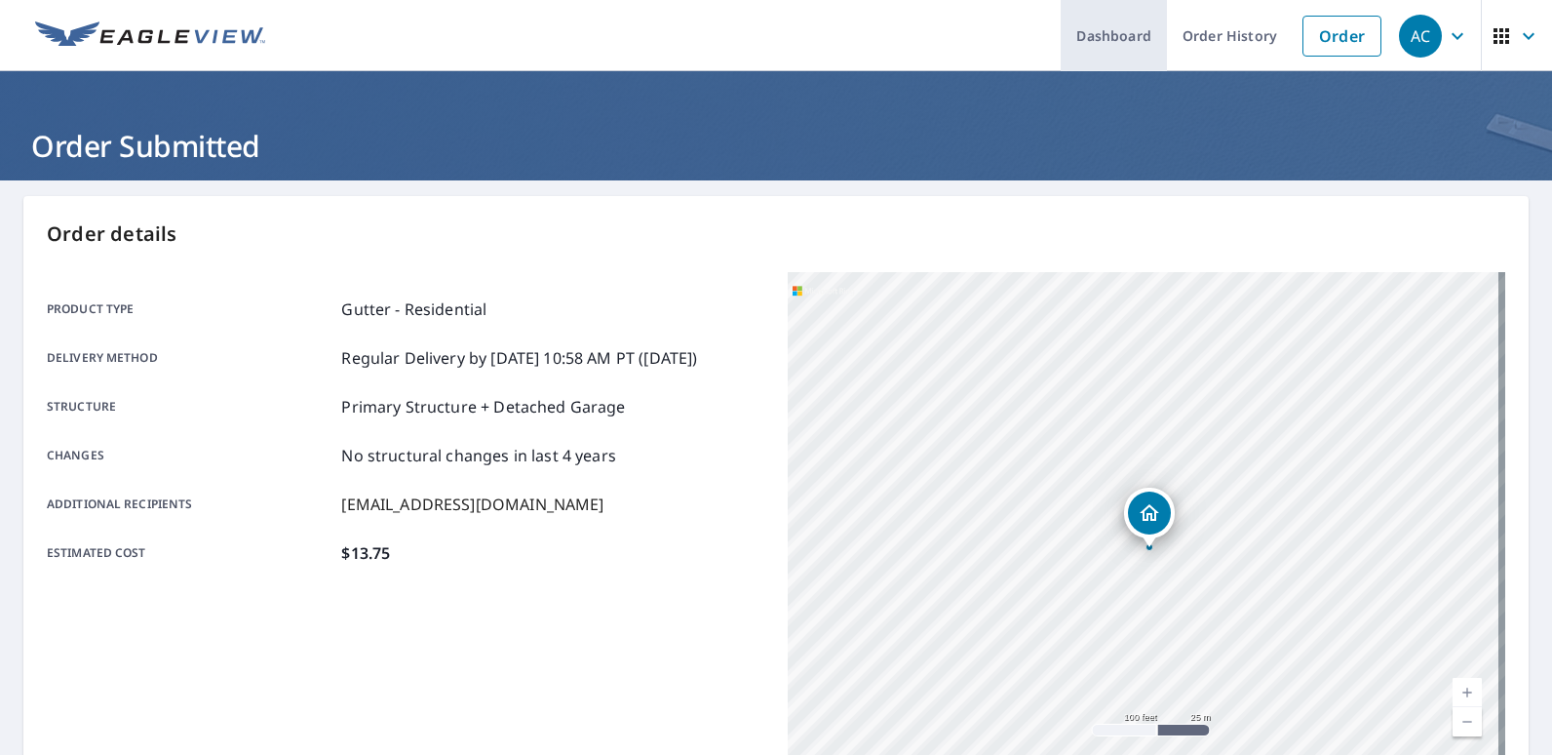
drag, startPoint x: 1220, startPoint y: 35, endPoint x: 1054, endPoint y: 18, distance: 166.7
click at [1220, 35] on link "Order History" at bounding box center [1230, 35] width 126 height 71
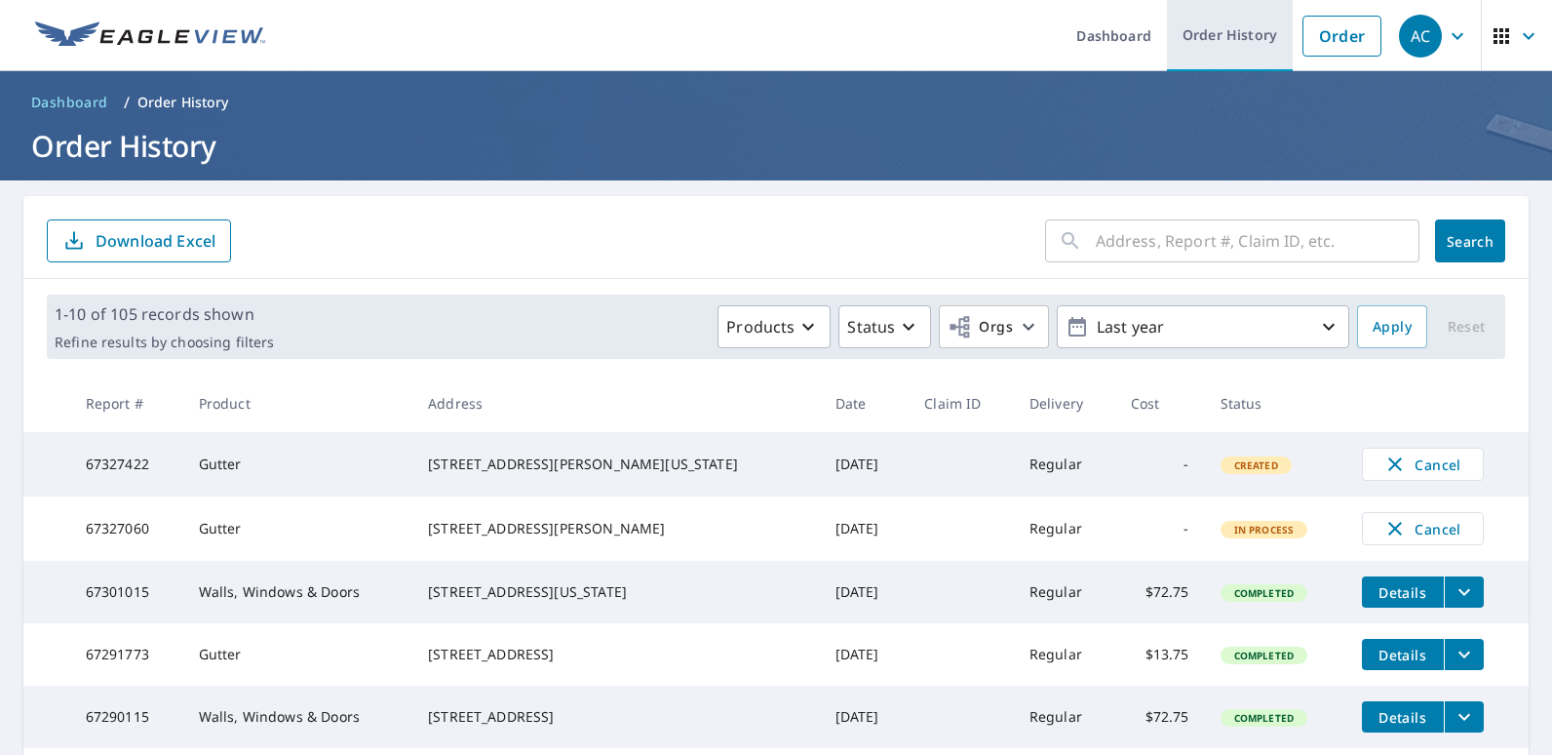
click at [1234, 36] on link "Order History" at bounding box center [1230, 35] width 126 height 71
click at [1354, 37] on link "Order" at bounding box center [1341, 36] width 79 height 41
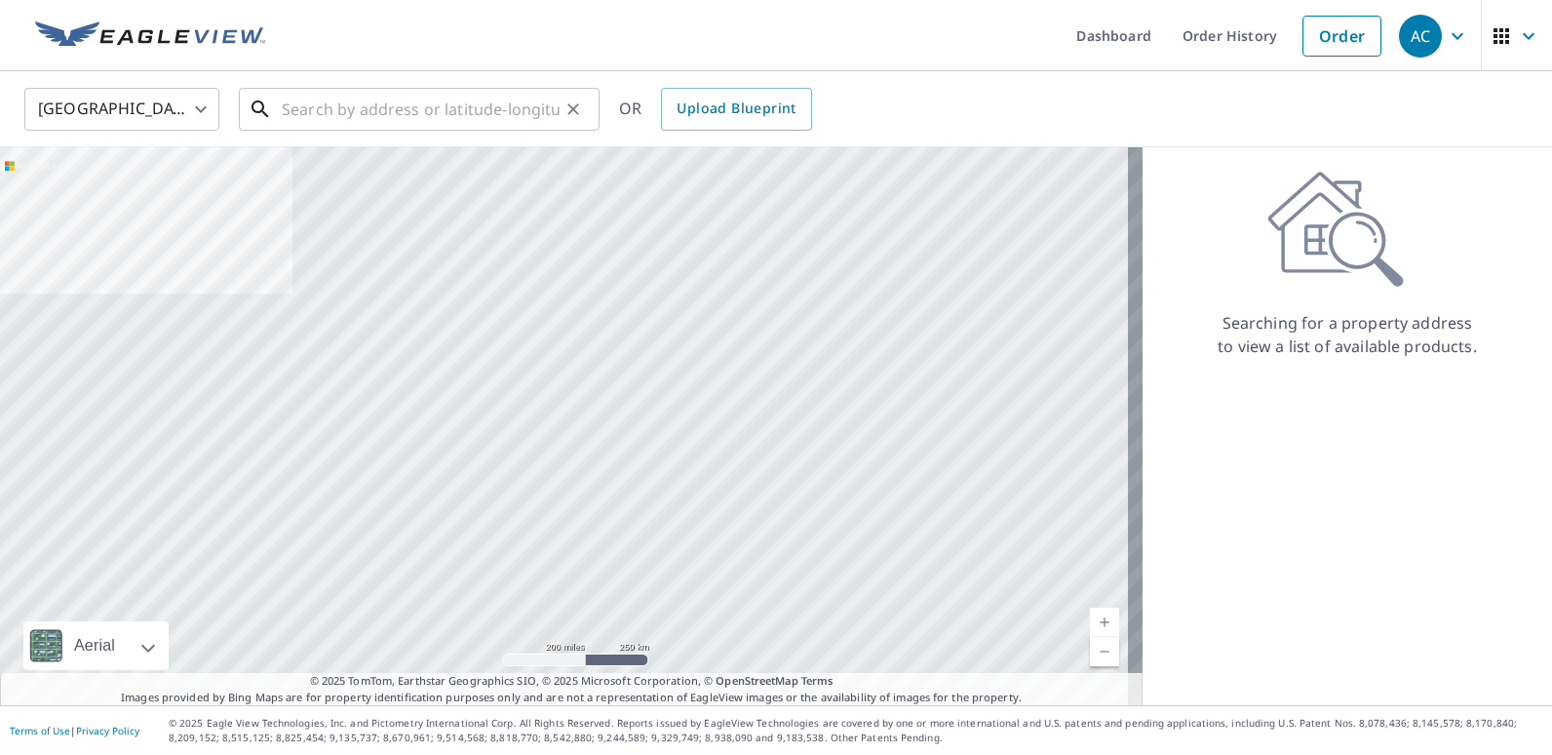
click at [370, 112] on input "text" at bounding box center [421, 109] width 278 height 55
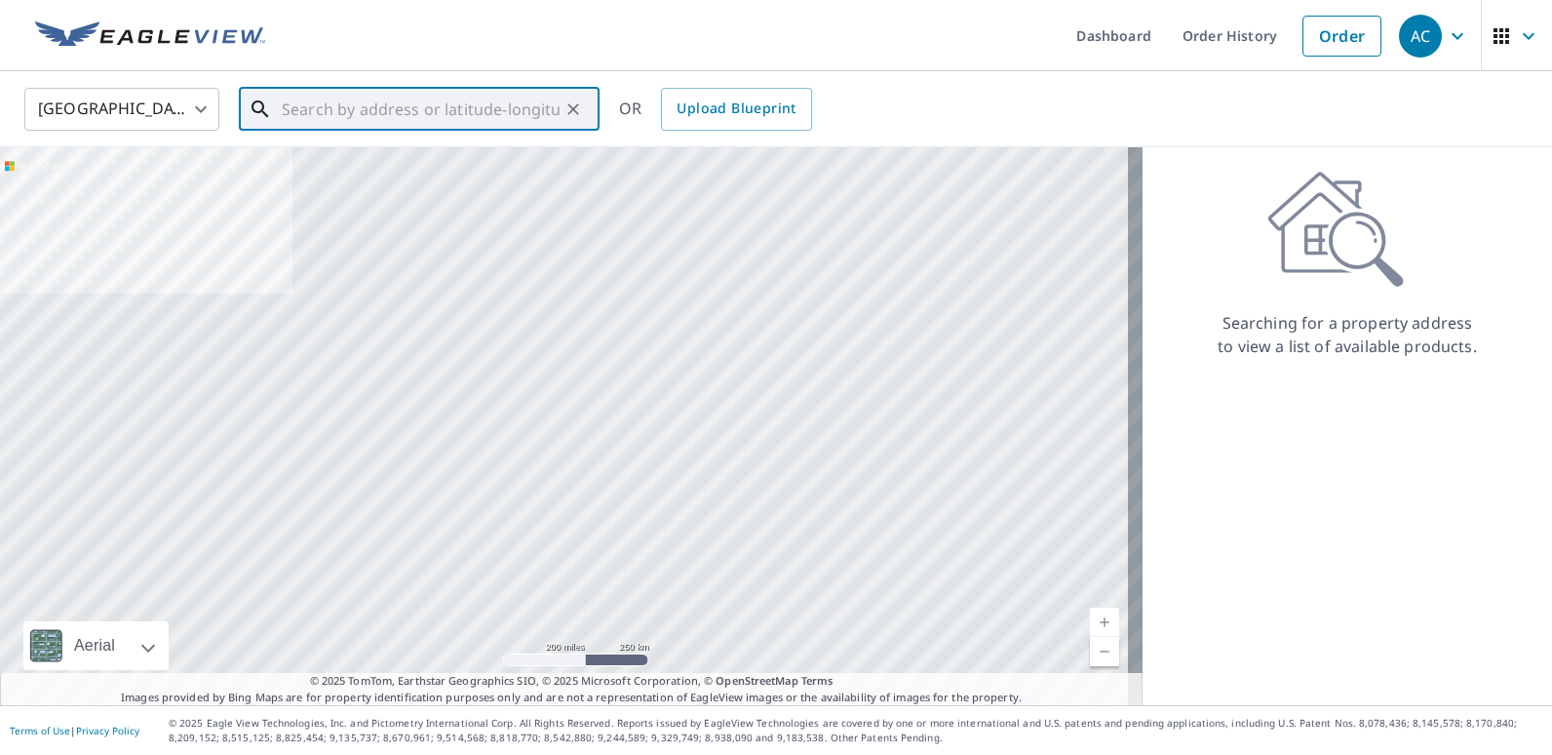
paste input "[STREET_ADDRESS][US_STATE]"
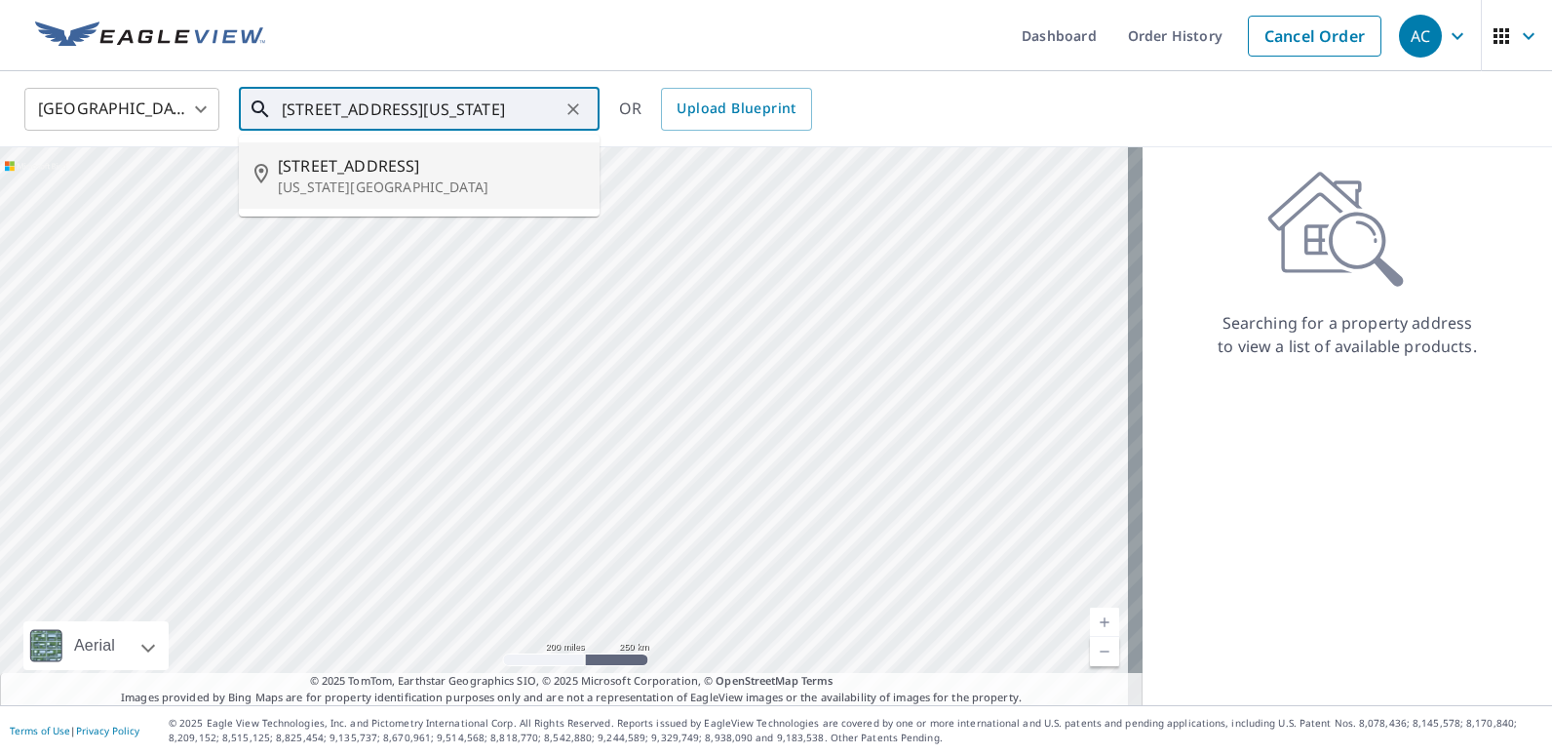
click at [384, 173] on span "[STREET_ADDRESS]" at bounding box center [431, 165] width 306 height 23
type input "[STREET_ADDRESS][US_STATE]"
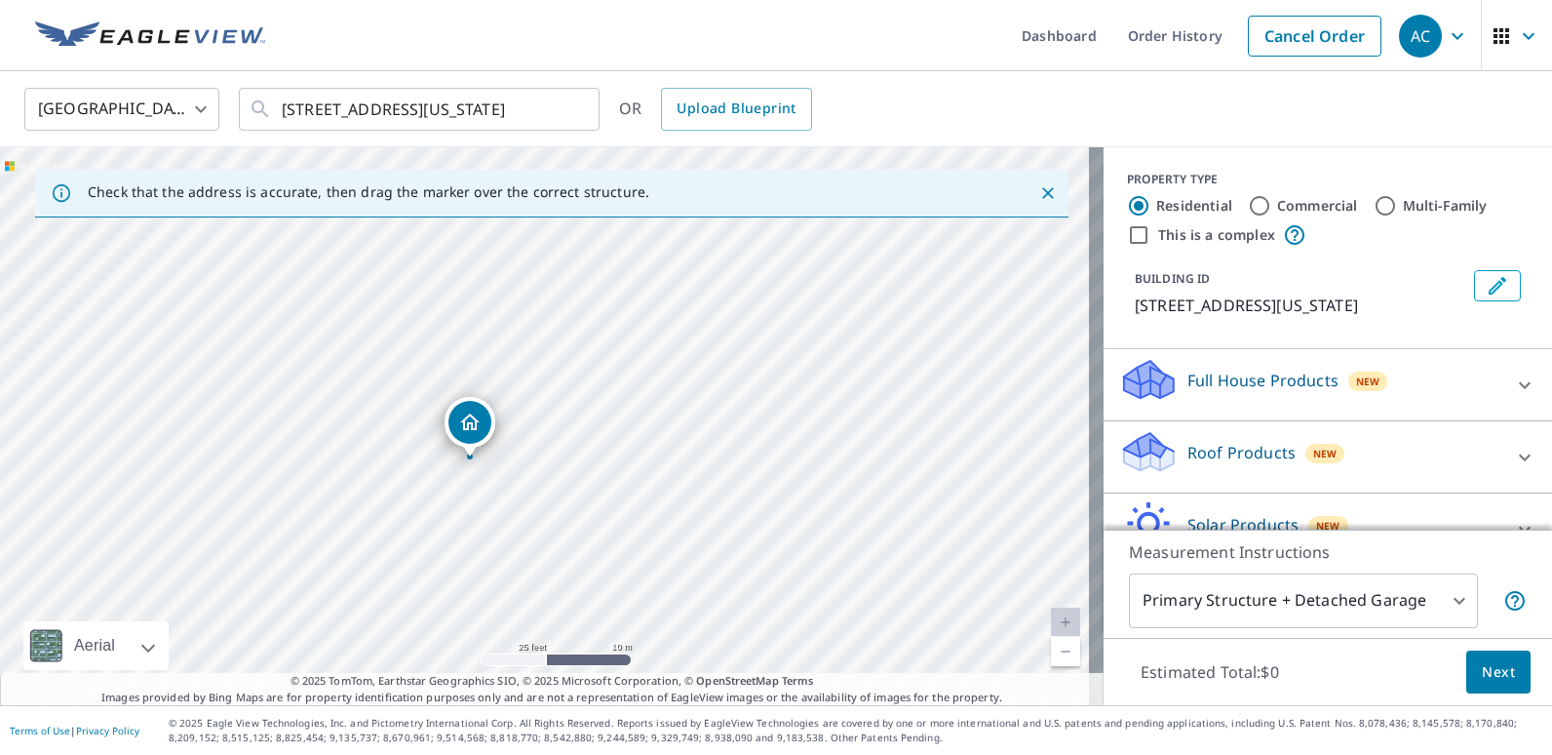
drag, startPoint x: 541, startPoint y: 410, endPoint x: 638, endPoint y: 564, distance: 181.8
click at [637, 565] on div "[STREET_ADDRESS][US_STATE]" at bounding box center [552, 426] width 1104 height 558
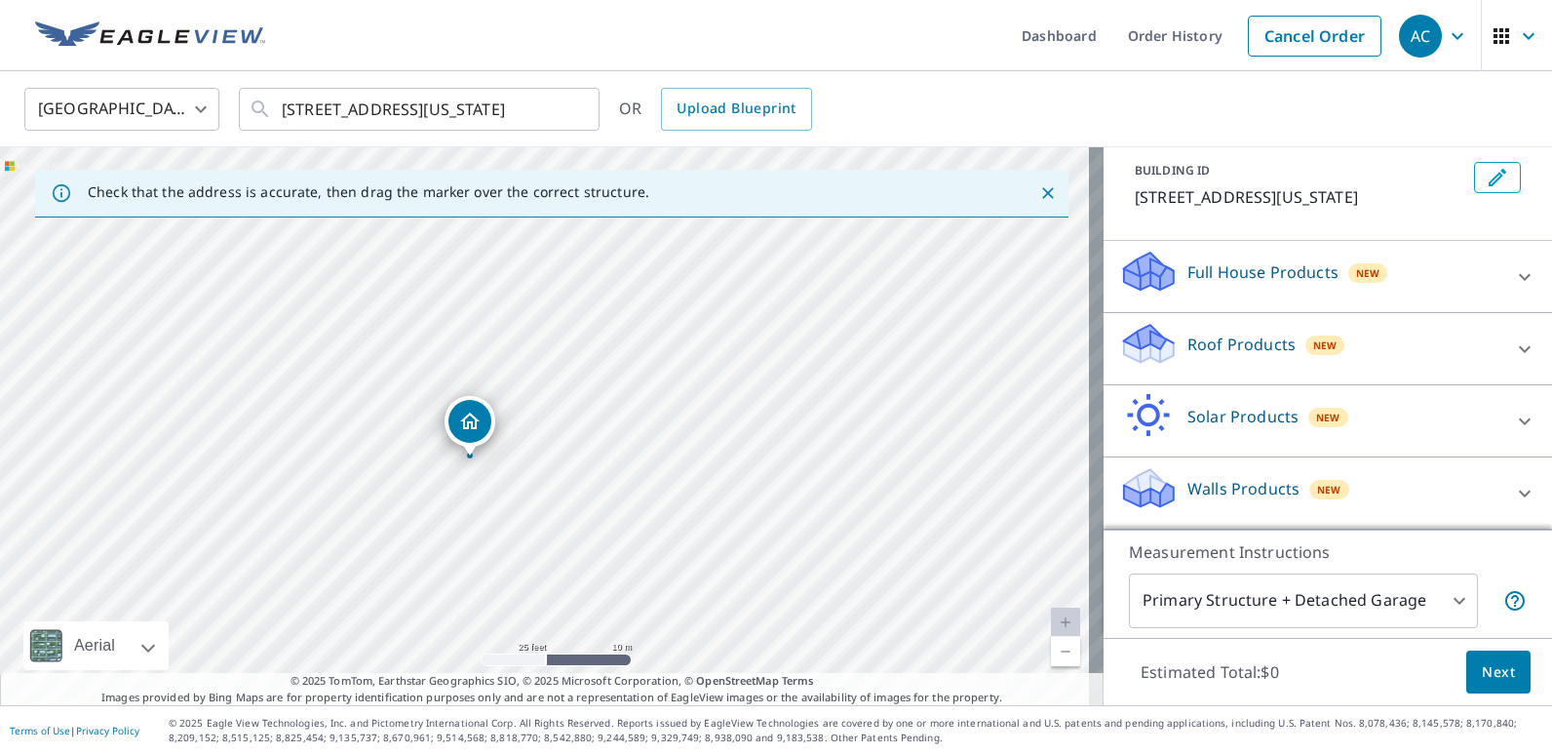
scroll to position [132, 0]
click at [1519, 350] on icon at bounding box center [1525, 348] width 12 height 7
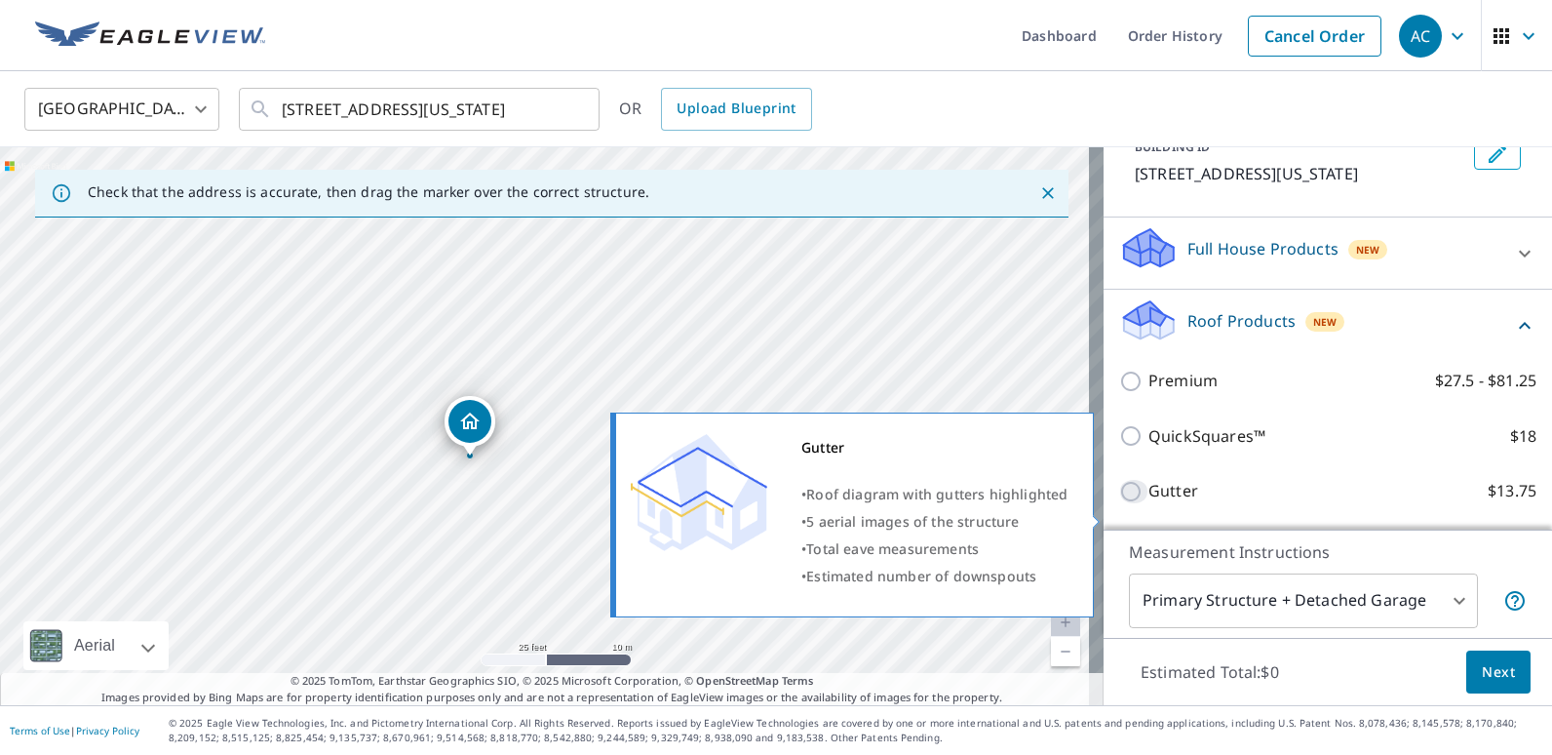
click at [1119, 503] on input "Gutter $13.75" at bounding box center [1133, 491] width 29 height 23
checkbox input "true"
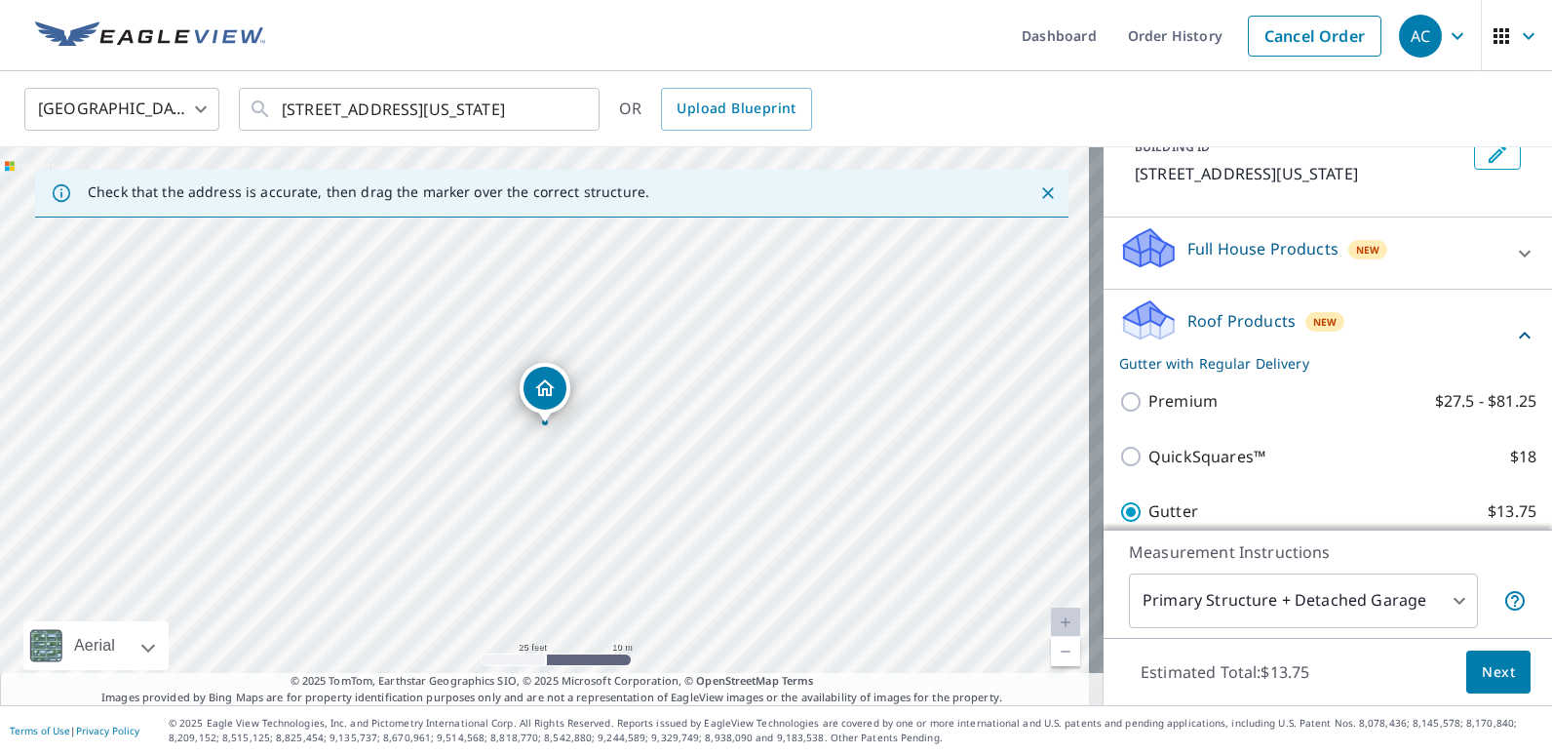
click at [1446, 593] on body "AC AC Dashboard Order History Cancel Order AC United States [GEOGRAPHIC_DATA] ​…" at bounding box center [776, 377] width 1552 height 755
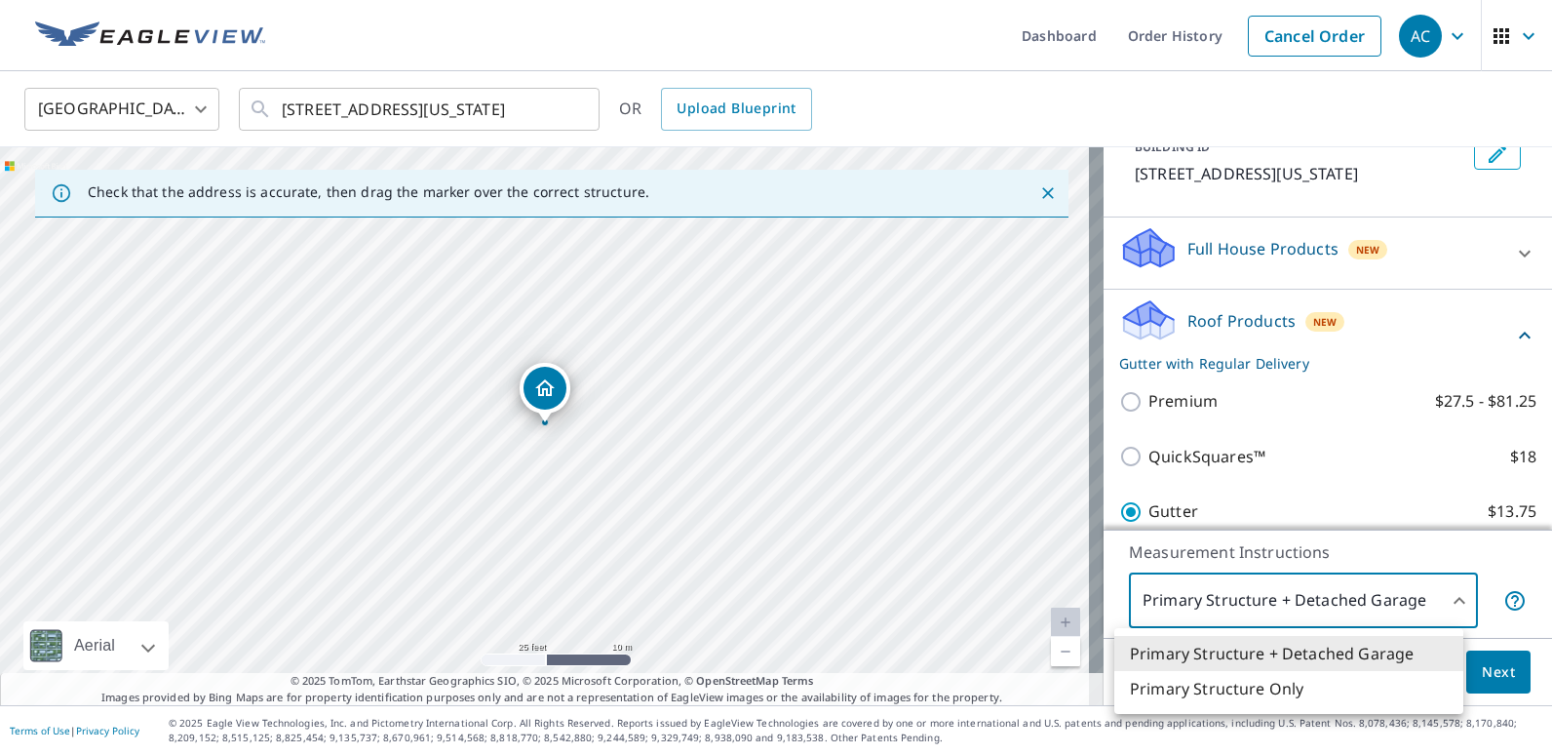
click at [1265, 680] on li "Primary Structure Only" at bounding box center [1288, 688] width 349 height 35
type input "2"
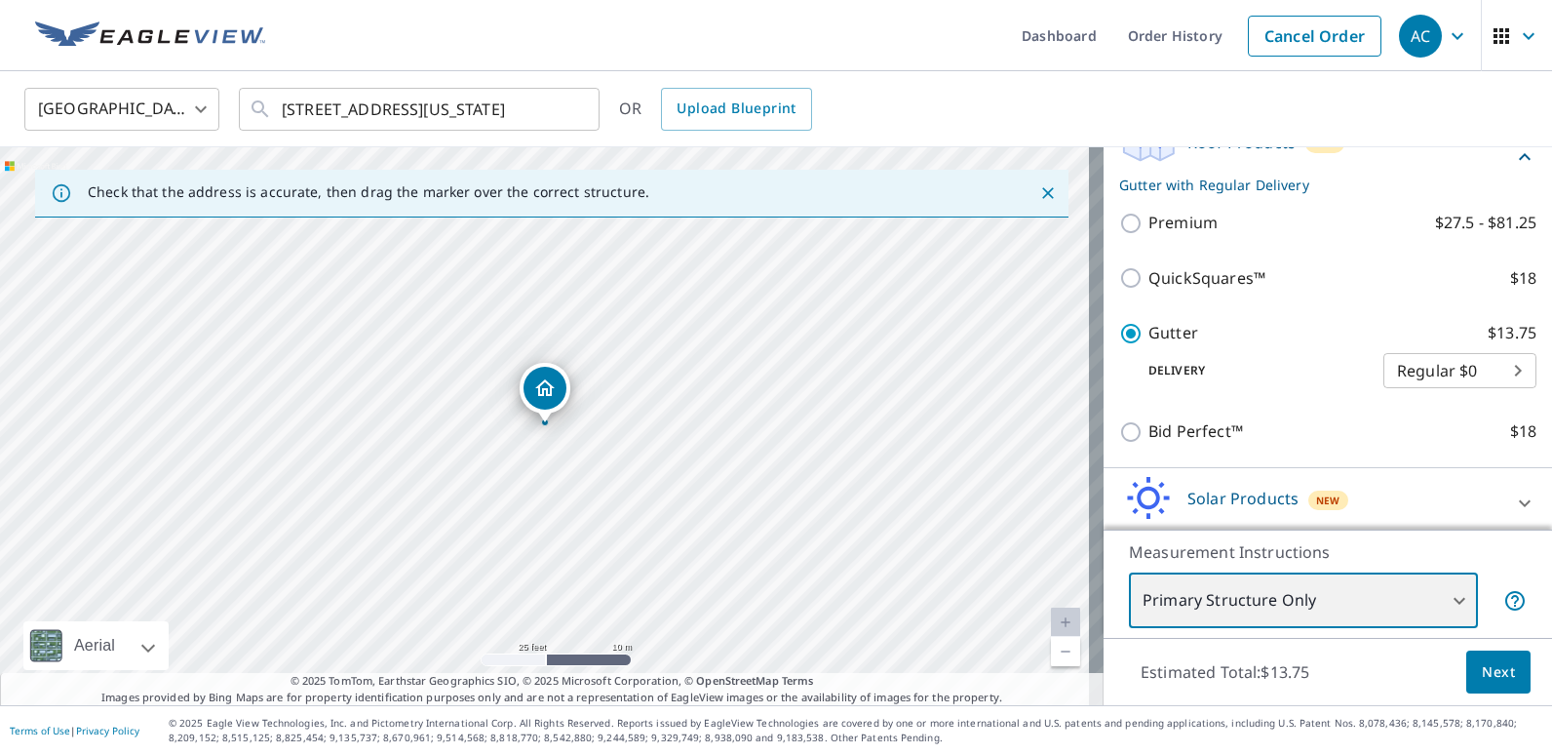
scroll to position [327, 0]
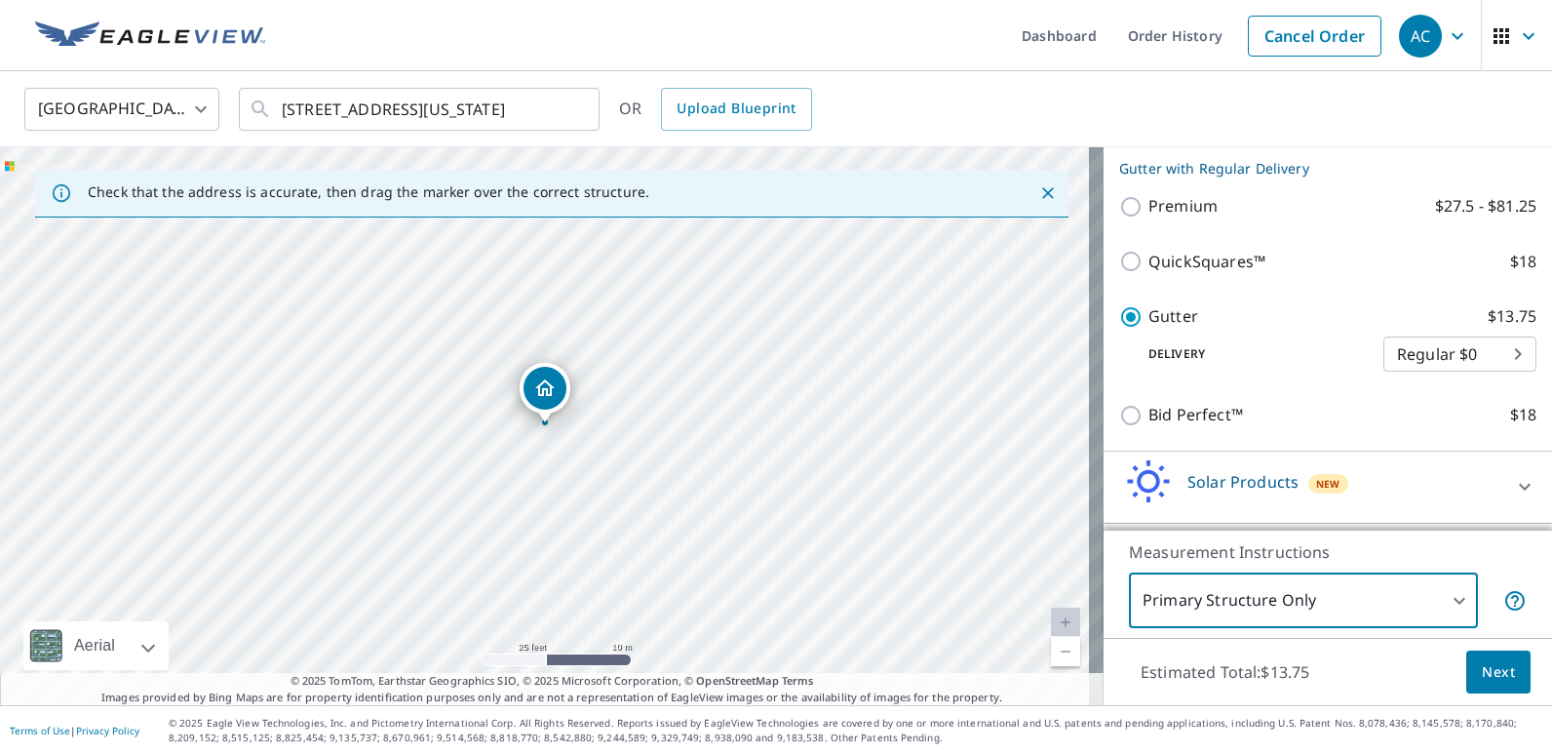
click at [1496, 671] on span "Next" at bounding box center [1498, 672] width 33 height 24
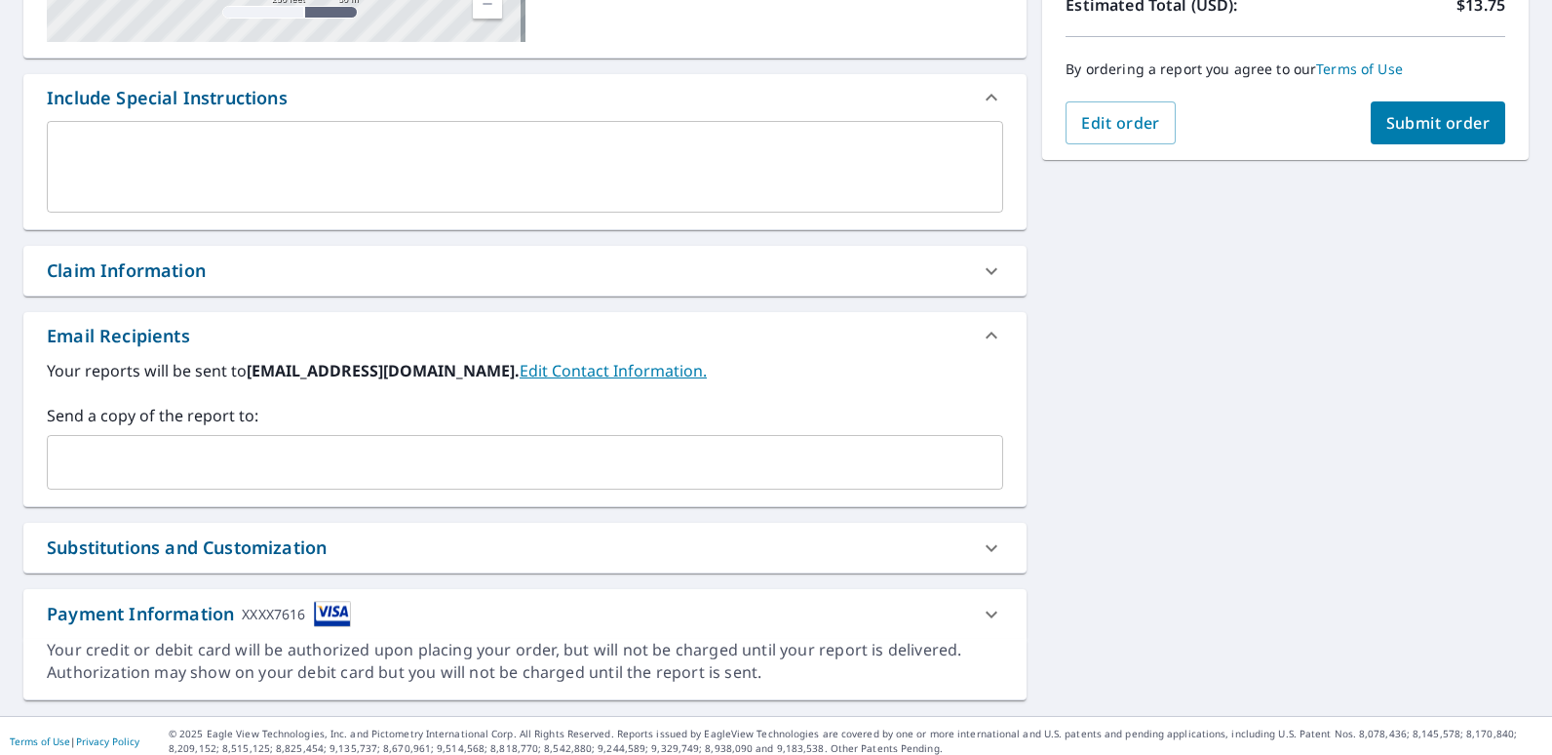
scroll to position [473, 0]
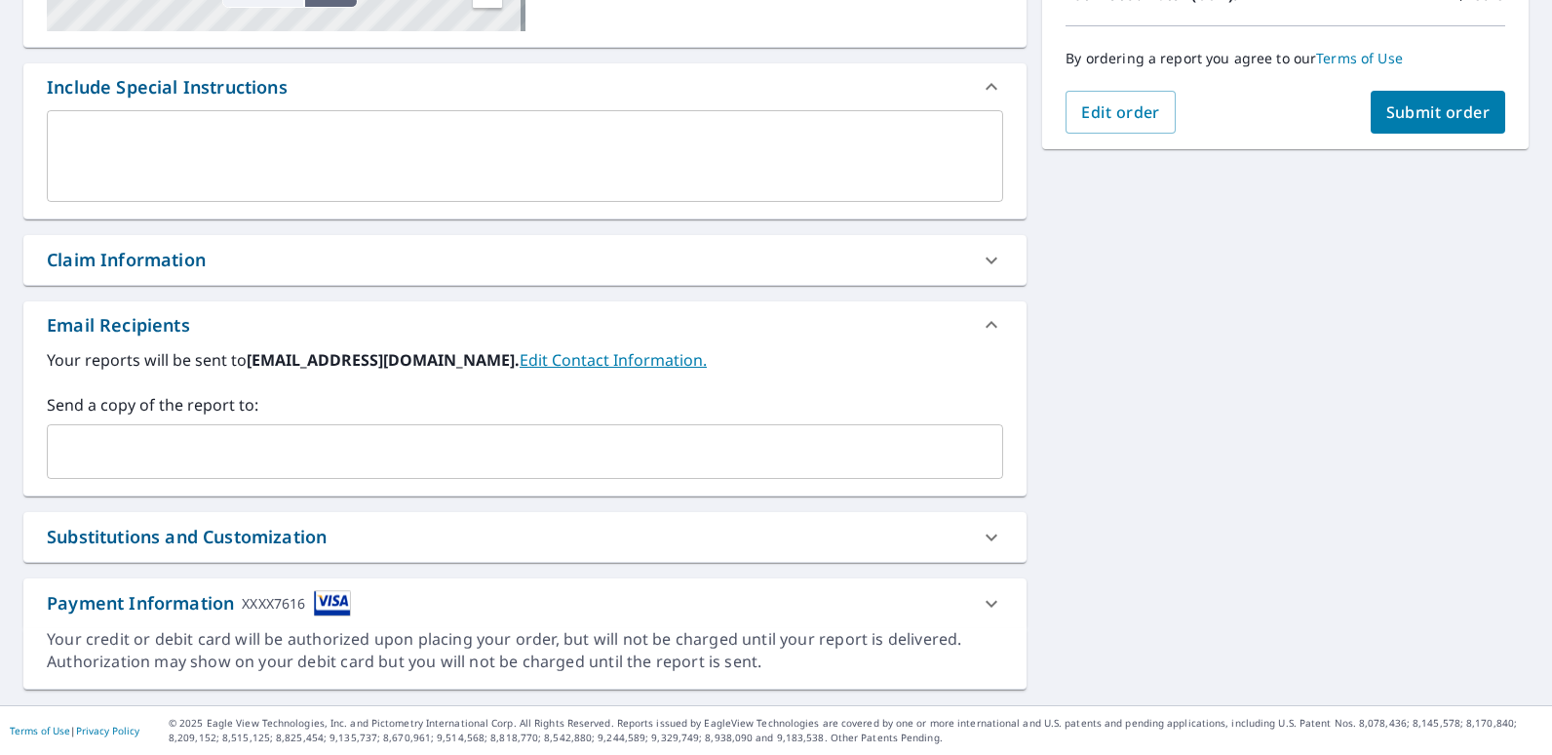
click at [220, 452] on input "text" at bounding box center [511, 451] width 910 height 37
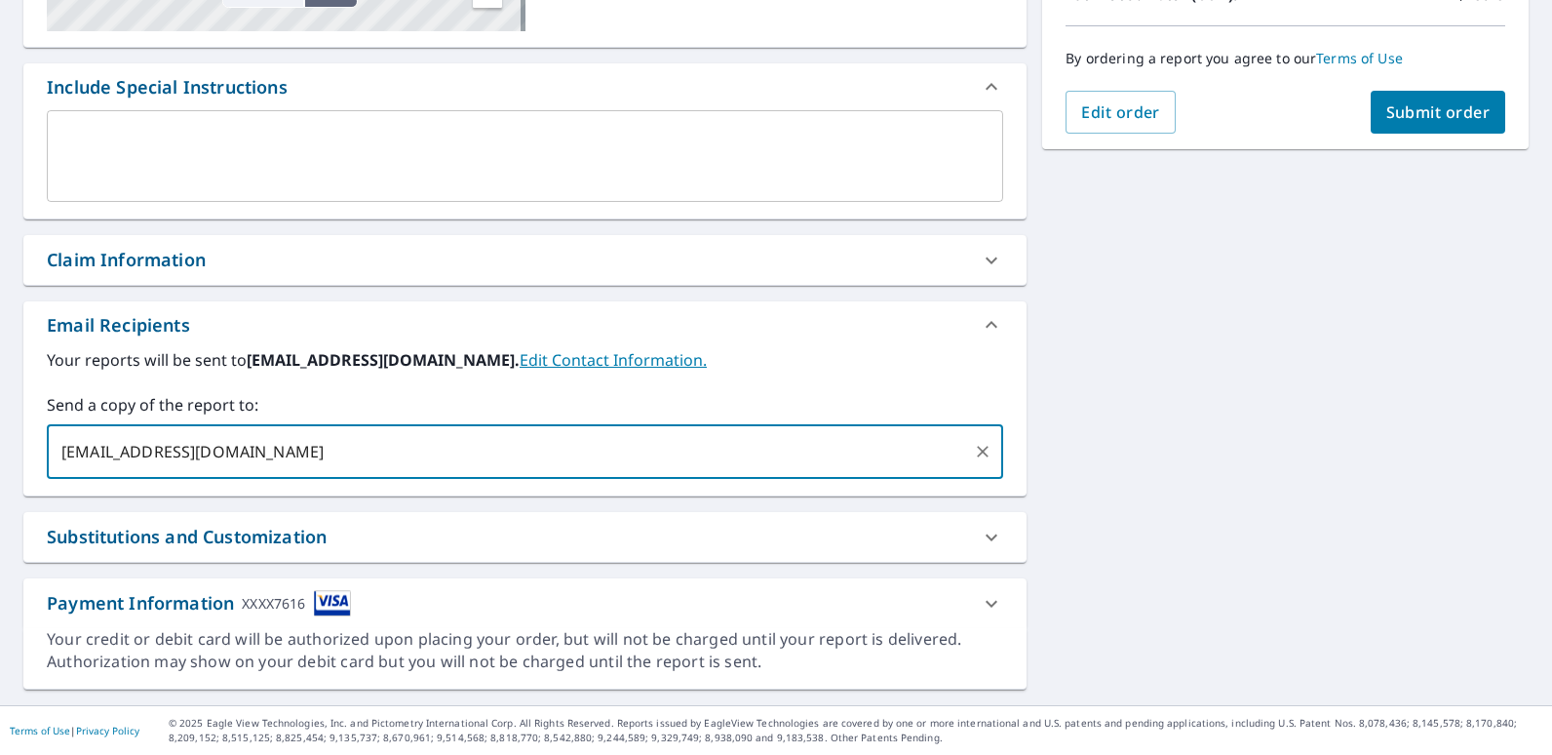
type input "[EMAIL_ADDRESS][DOMAIN_NAME]"
click at [1228, 465] on div "[STREET_ADDRESS][GEOGRAPHIC_DATA][US_STATE] A standard road map Aerial A detail…" at bounding box center [776, 206] width 1552 height 997
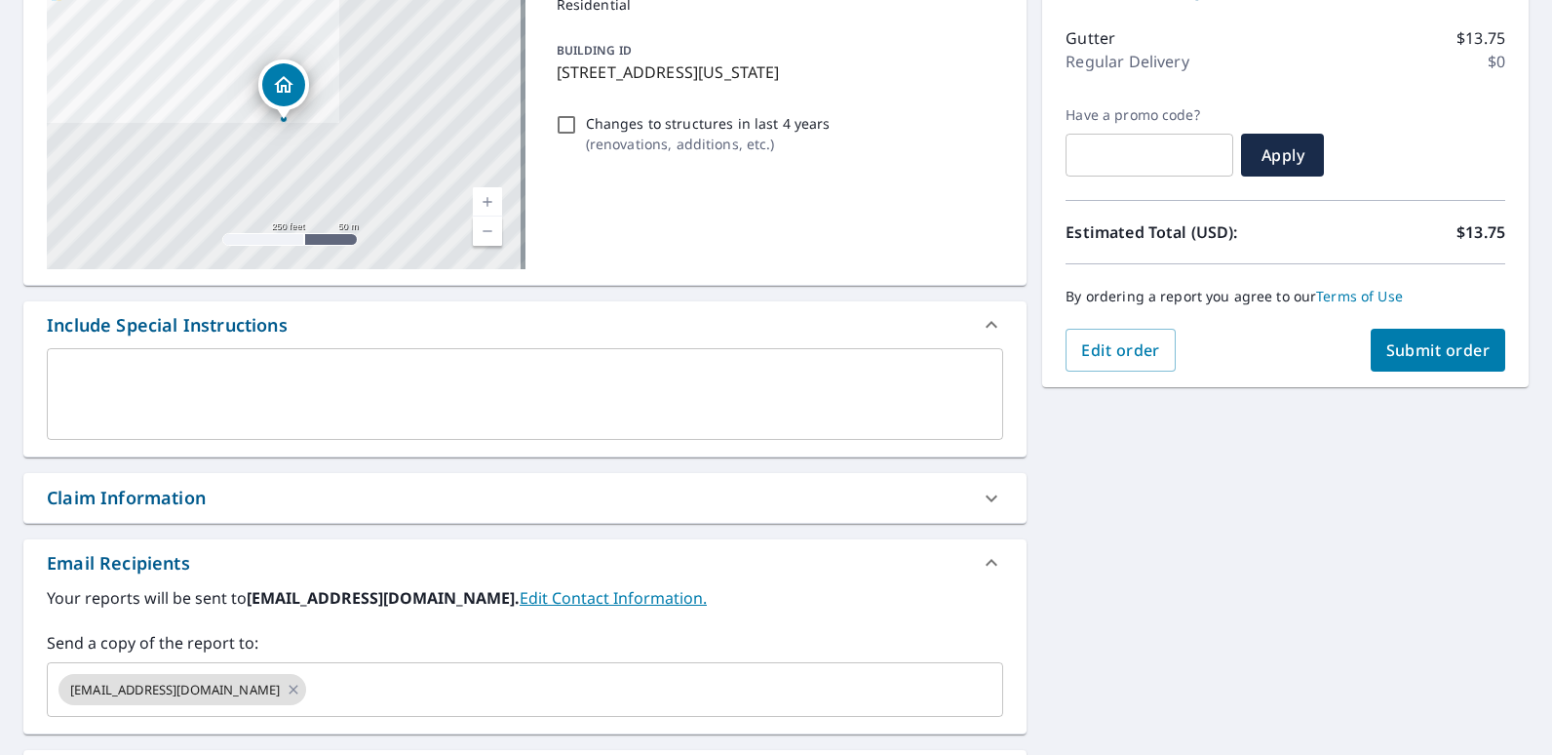
scroll to position [0, 0]
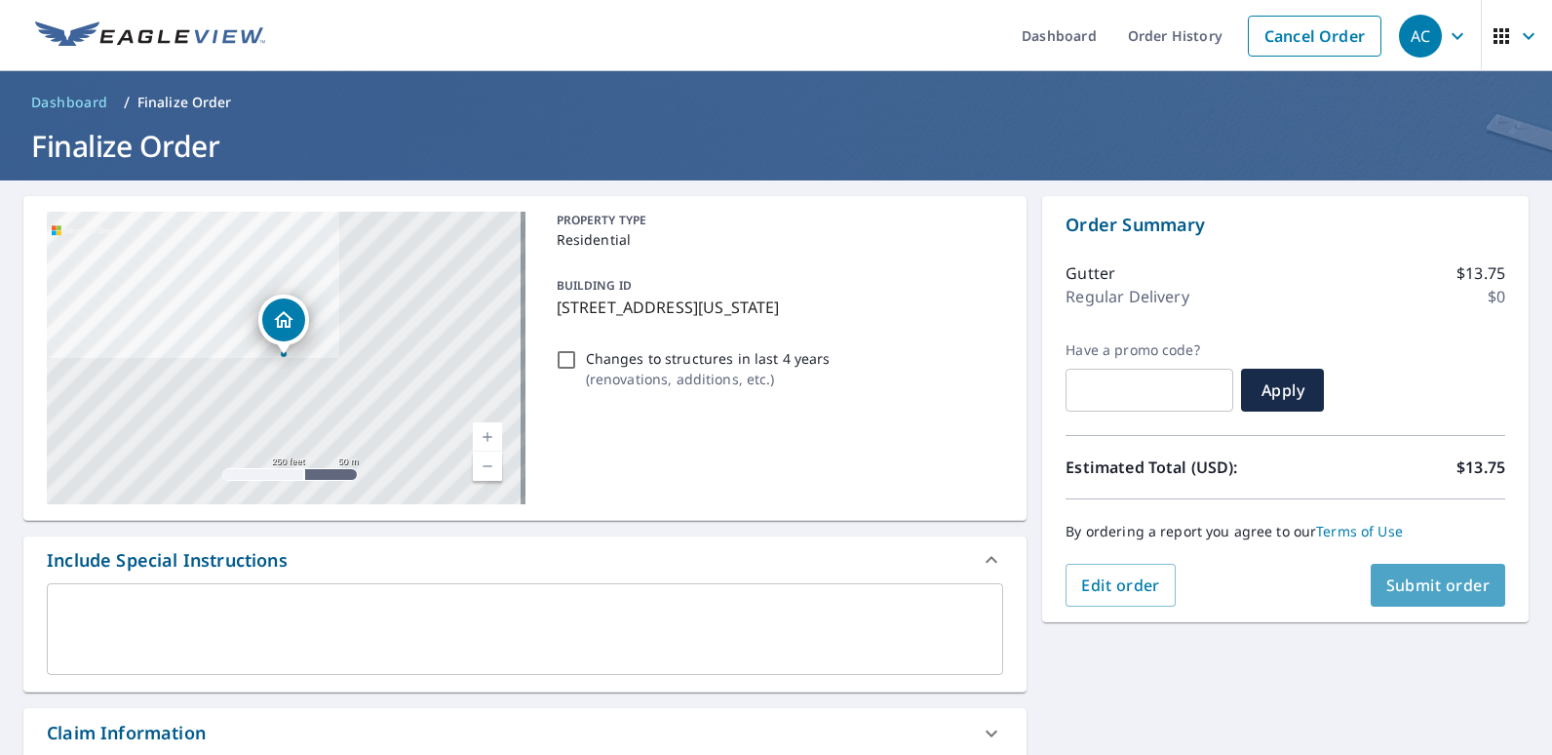
click at [1422, 588] on span "Submit order" at bounding box center [1438, 584] width 104 height 21
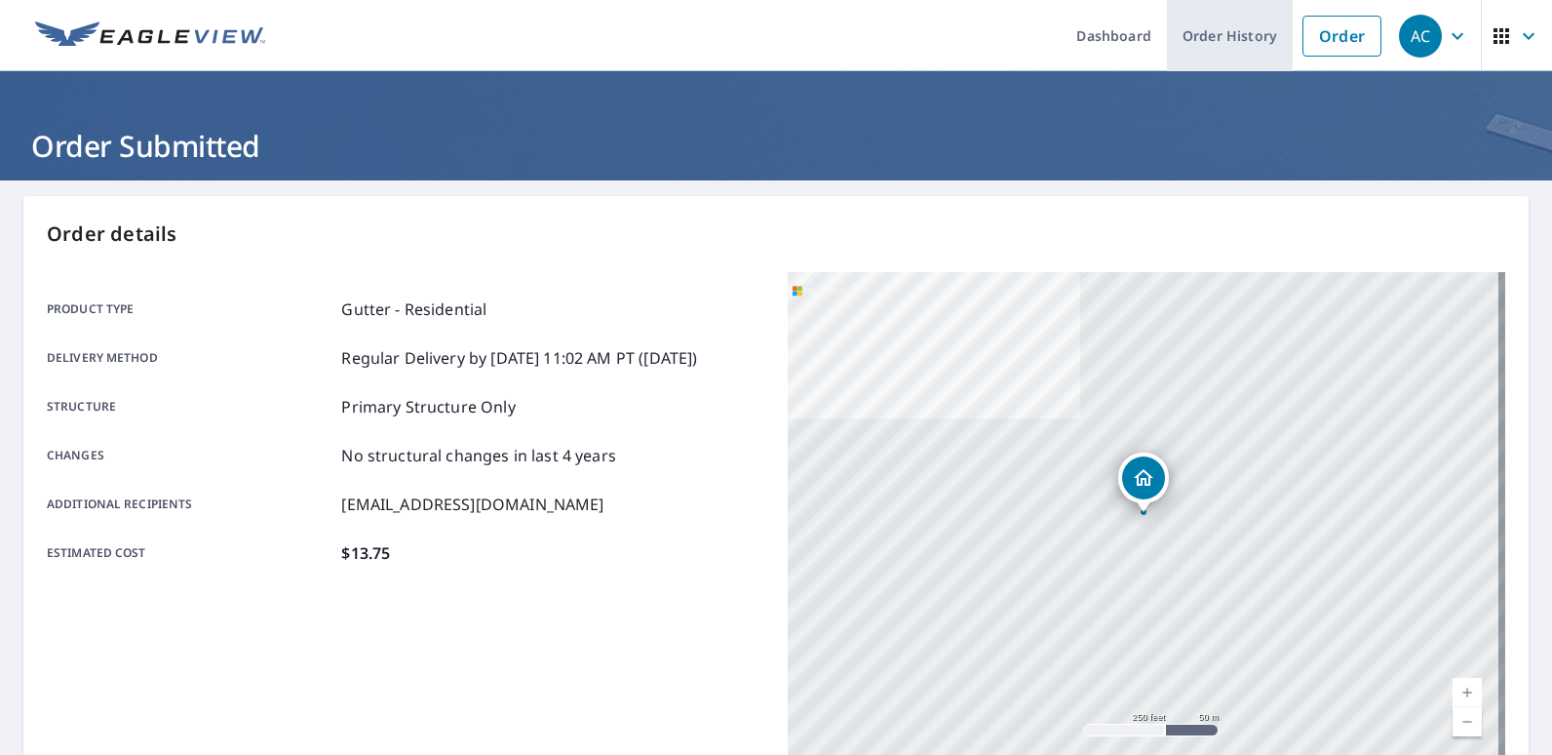
drag, startPoint x: 1188, startPoint y: 41, endPoint x: 1165, endPoint y: 13, distance: 36.7
click at [1188, 41] on link "Order History" at bounding box center [1230, 35] width 126 height 71
